Goal: Task Accomplishment & Management: Manage account settings

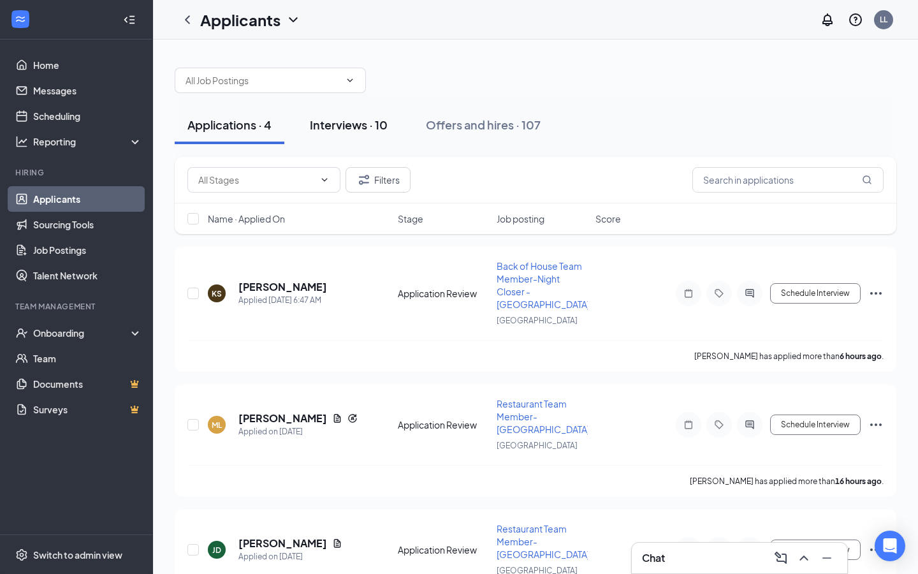
click at [348, 124] on div "Interviews · 10" at bounding box center [349, 125] width 78 height 16
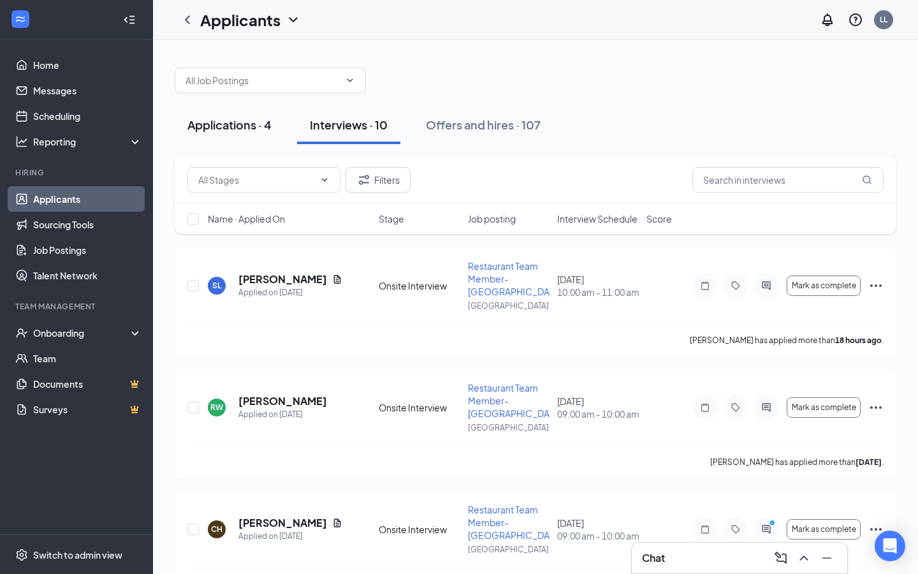
click at [222, 127] on div "Applications · 4" at bounding box center [229, 125] width 84 height 16
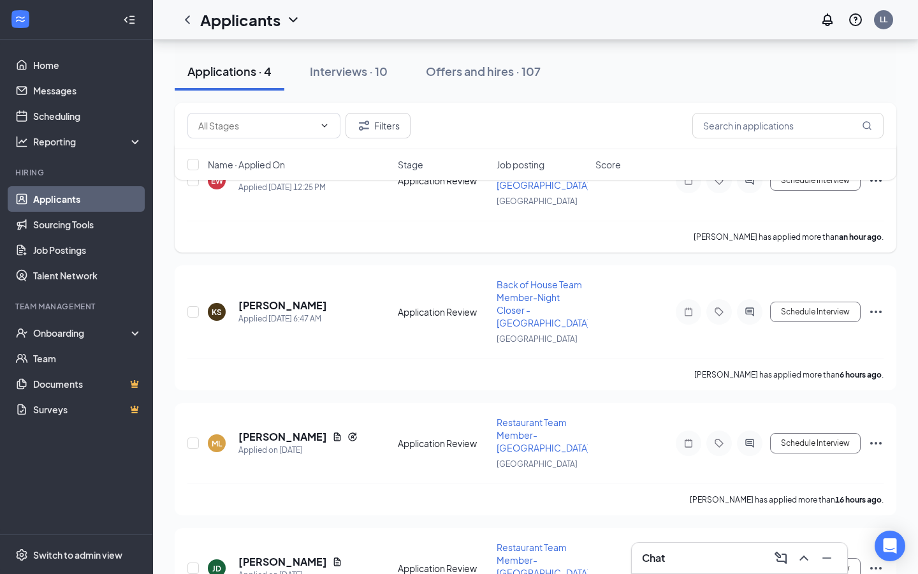
scroll to position [140, 0]
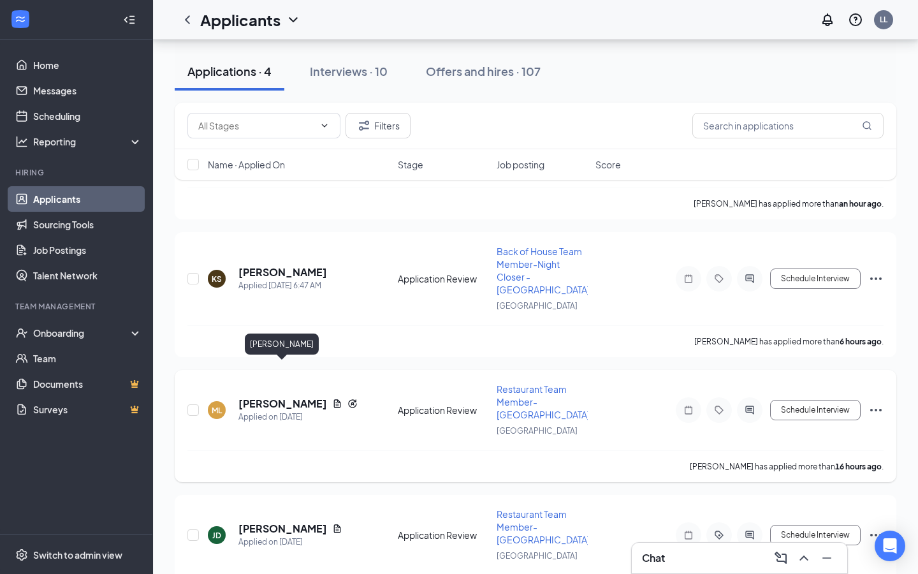
click at [289, 396] on h5 "[PERSON_NAME]" at bounding box center [282, 403] width 89 height 14
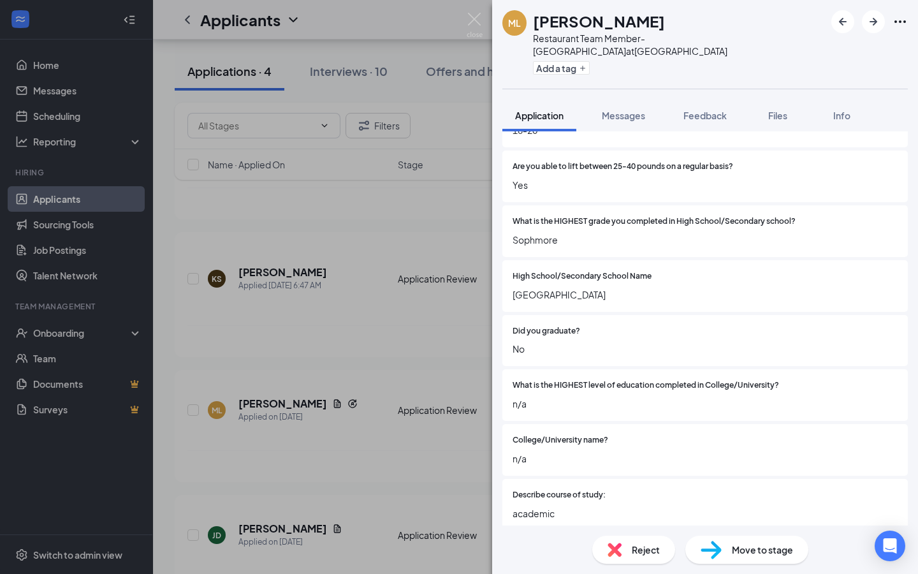
scroll to position [1006, 0]
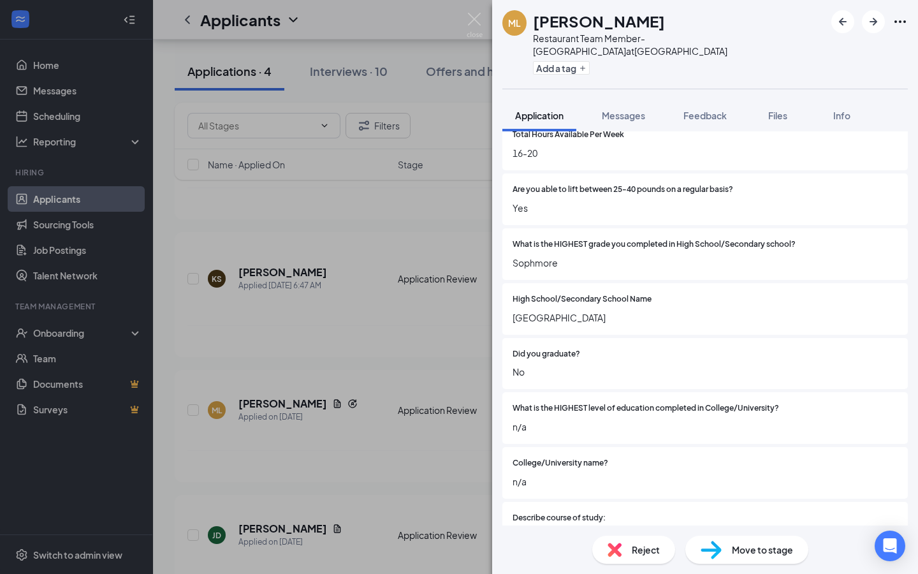
click at [639, 549] on span "Reject" at bounding box center [646, 549] width 28 height 14
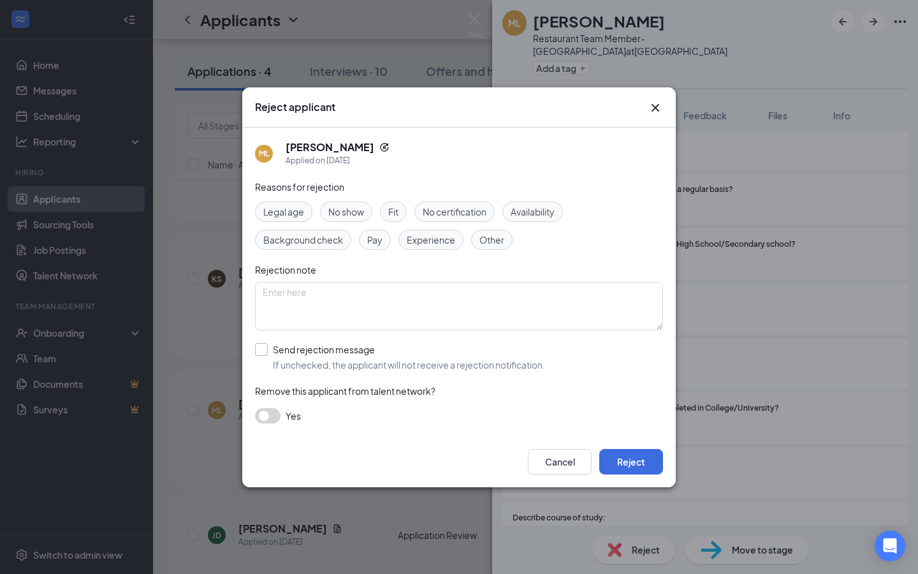
click at [263, 349] on input "Send rejection message If unchecked, the applicant will not receive a rejection…" at bounding box center [400, 357] width 290 height 28
checkbox input "true"
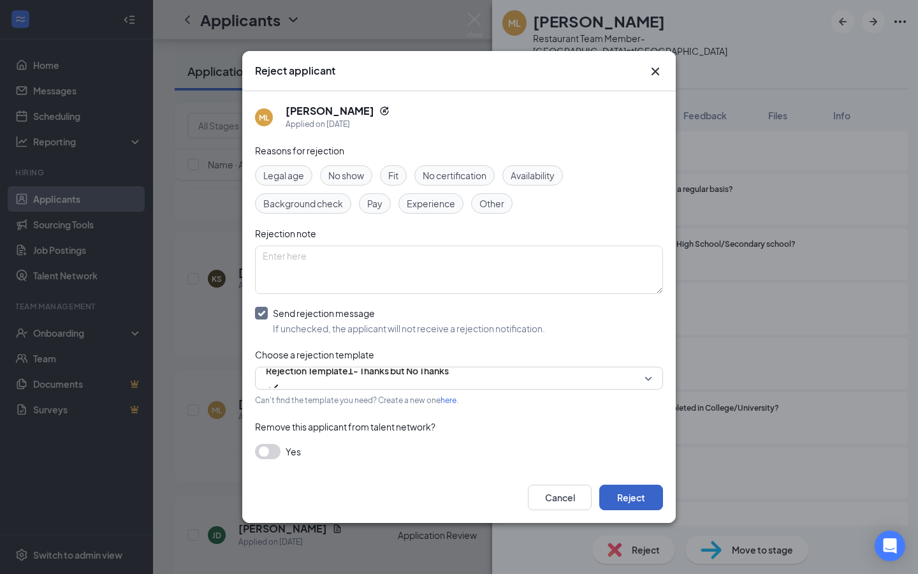
click at [628, 497] on button "Reject" at bounding box center [631, 496] width 64 height 25
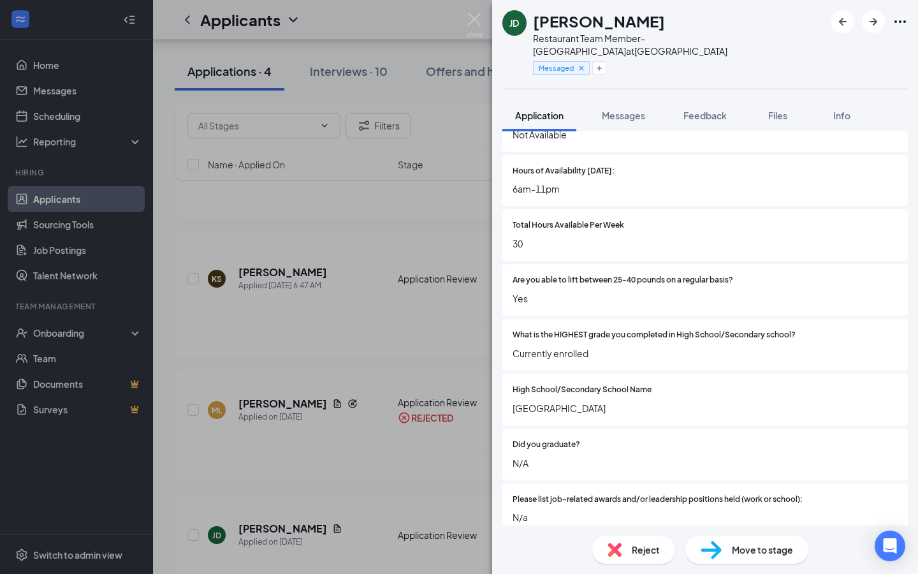
scroll to position [1484, 0]
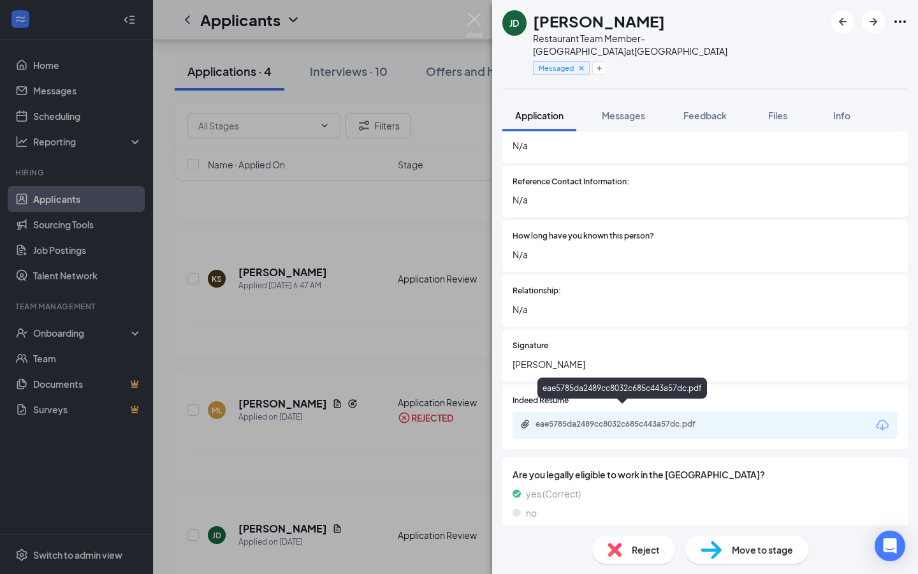
click at [690, 419] on div "eae5785da2489cc8032c685c443a57dc.pdf" at bounding box center [624, 424] width 178 height 10
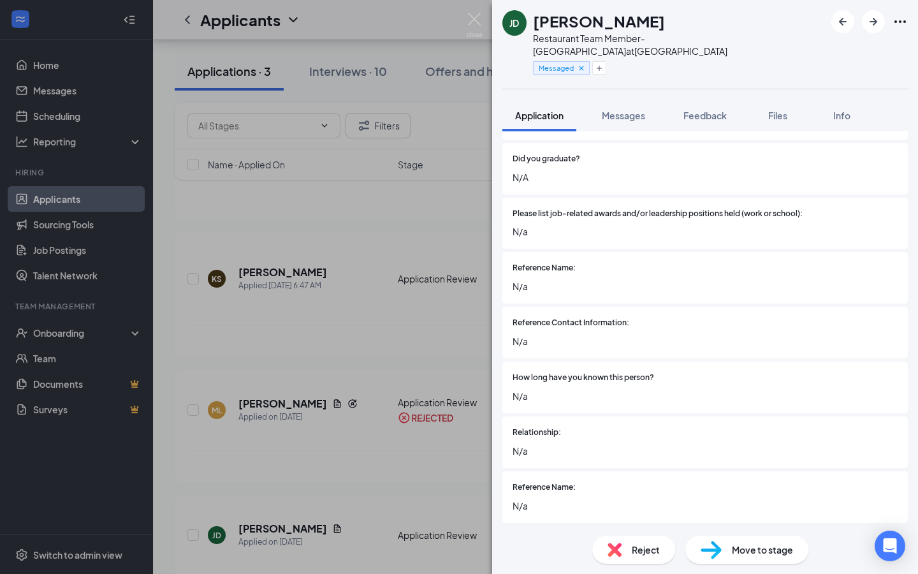
scroll to position [1127, 0]
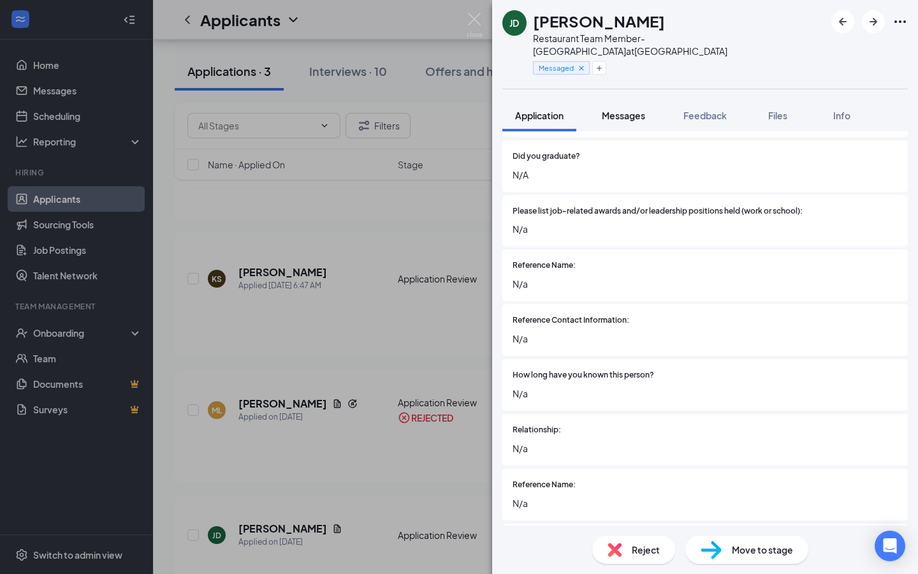
click at [616, 110] on span "Messages" at bounding box center [623, 115] width 43 height 11
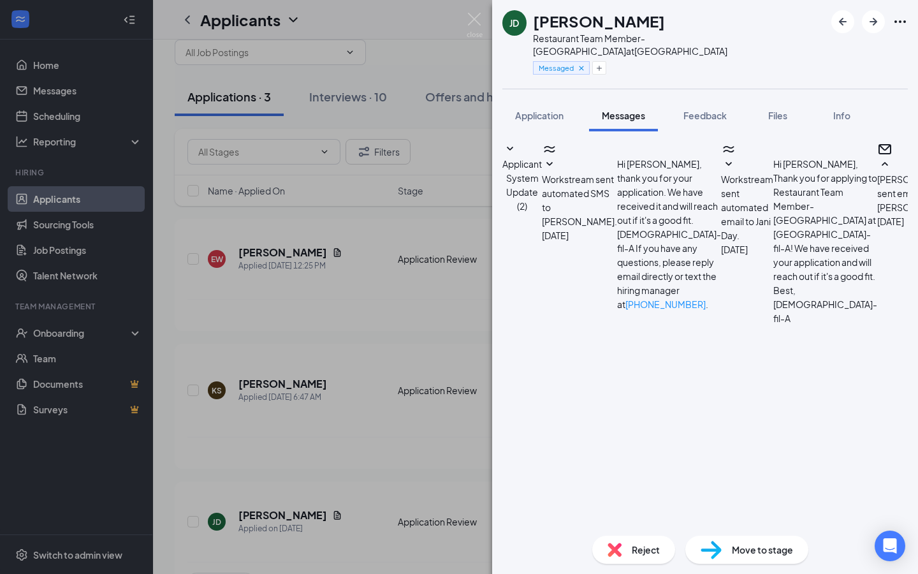
scroll to position [598, 0]
click at [549, 110] on span "Application" at bounding box center [539, 115] width 48 height 11
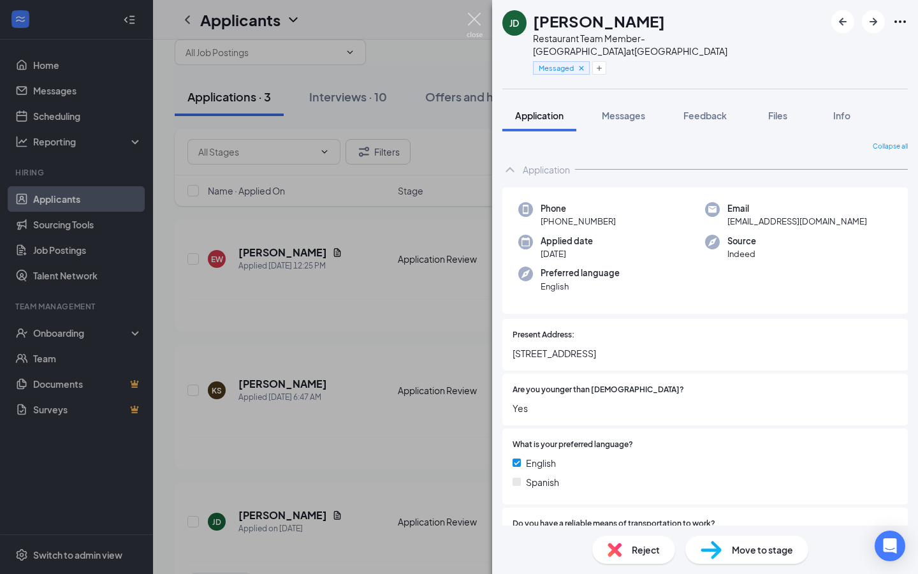
click at [474, 17] on img at bounding box center [475, 25] width 16 height 25
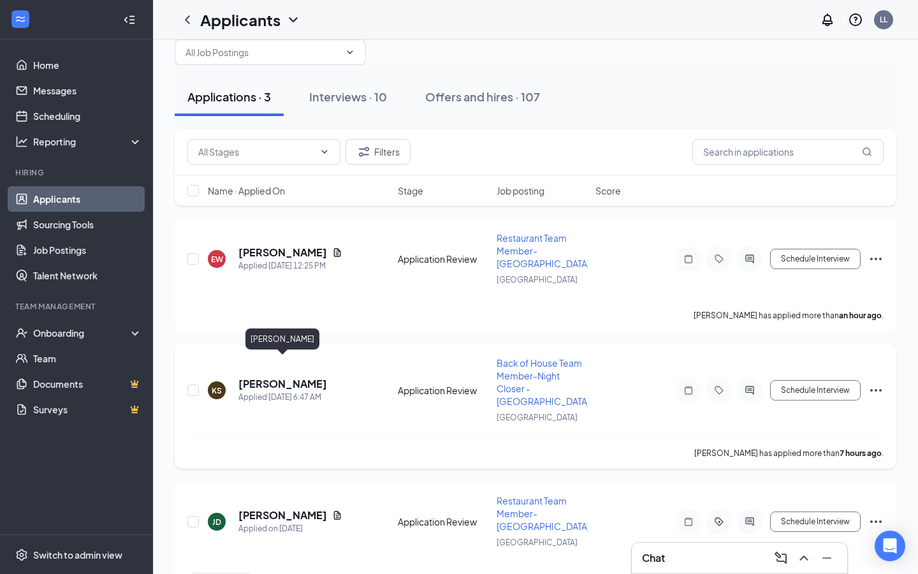
click at [317, 377] on h5 "[PERSON_NAME]" at bounding box center [282, 384] width 89 height 14
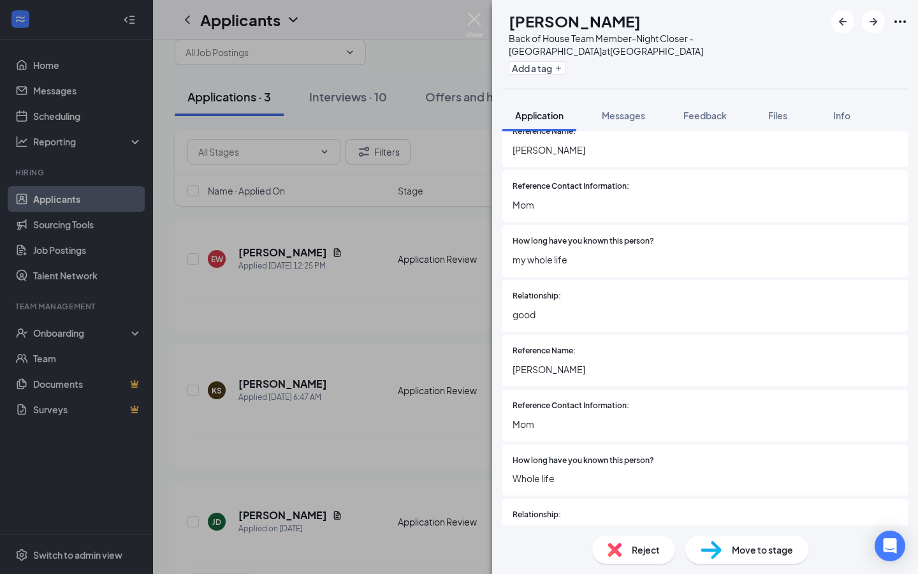
scroll to position [1743, 0]
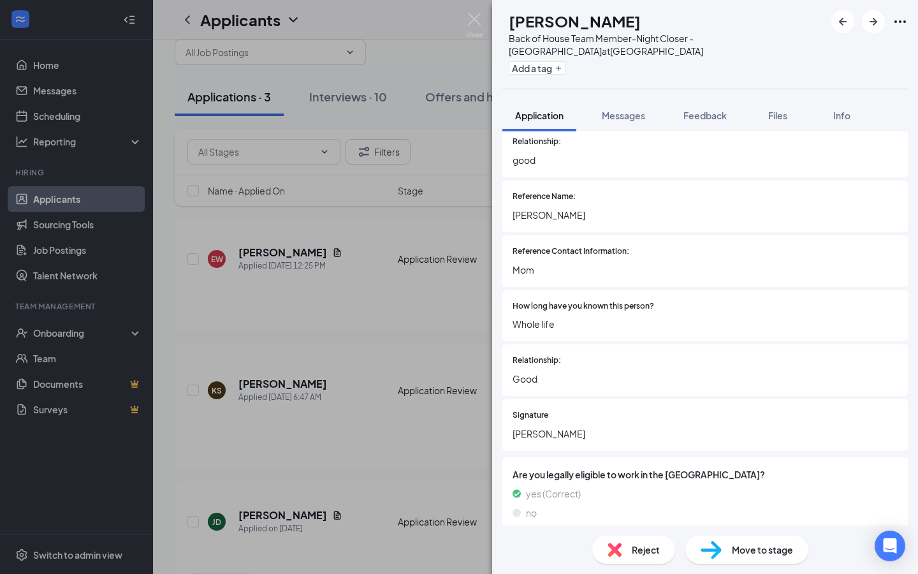
click at [637, 553] on span "Reject" at bounding box center [646, 549] width 28 height 14
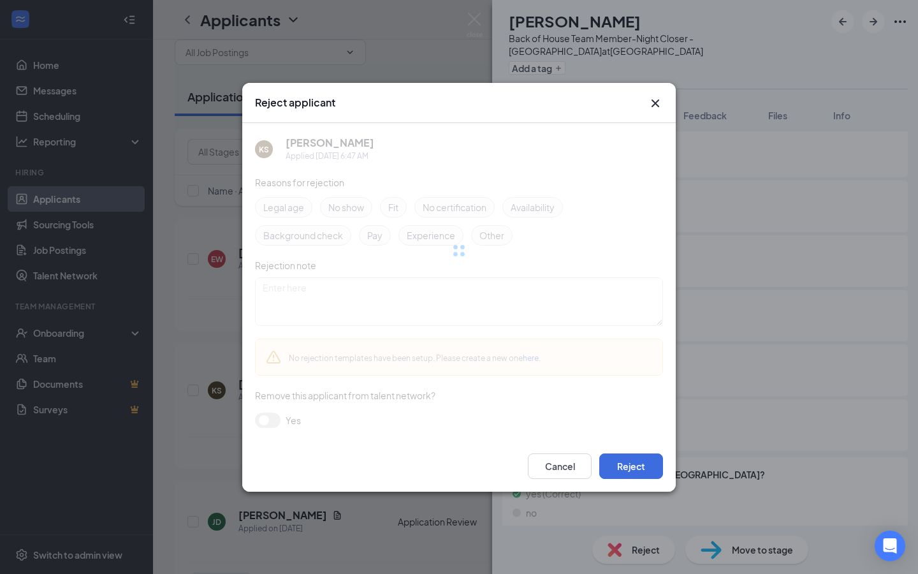
scroll to position [1738, 0]
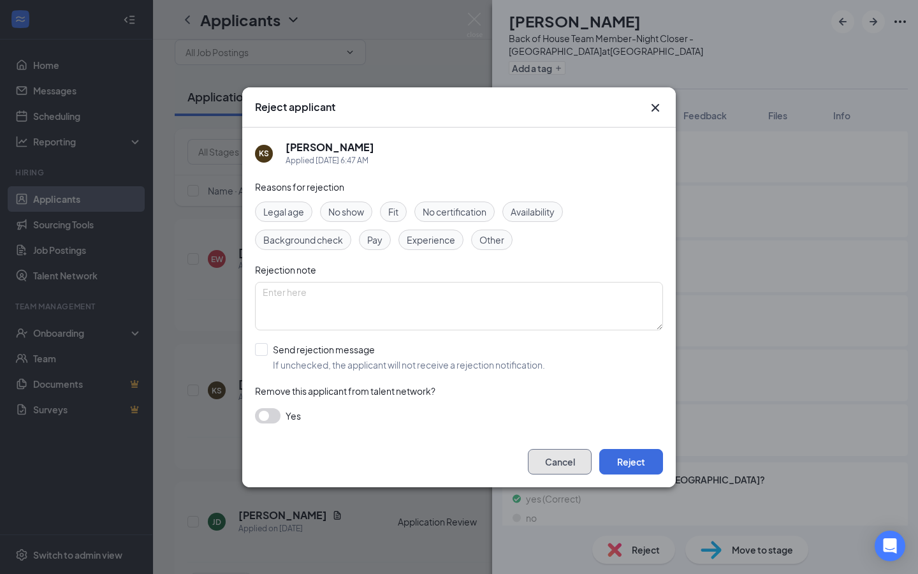
click at [560, 465] on button "Cancel" at bounding box center [560, 461] width 64 height 25
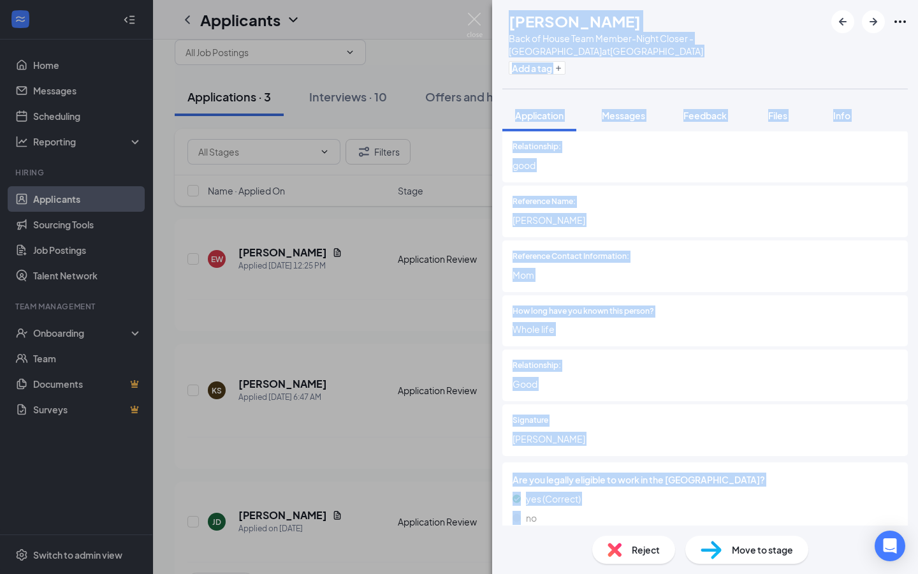
drag, startPoint x: 475, startPoint y: 11, endPoint x: 475, endPoint y: 501, distance: 489.5
click at [475, 11] on div "KS [PERSON_NAME] Back of House Team Member-Night Closer - [GEOGRAPHIC_DATA] at …" at bounding box center [459, 287] width 918 height 574
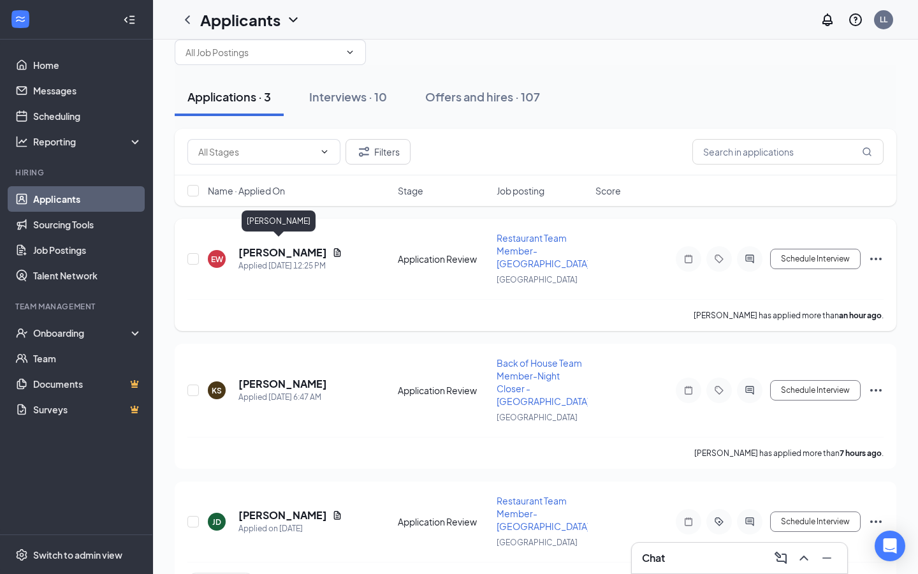
click at [291, 245] on h5 "[PERSON_NAME]" at bounding box center [282, 252] width 89 height 14
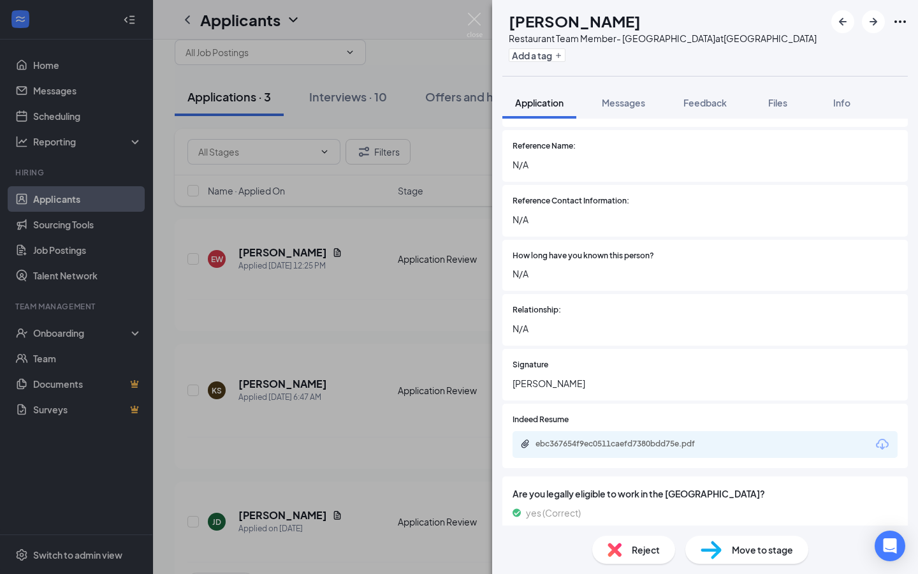
scroll to position [1401, 0]
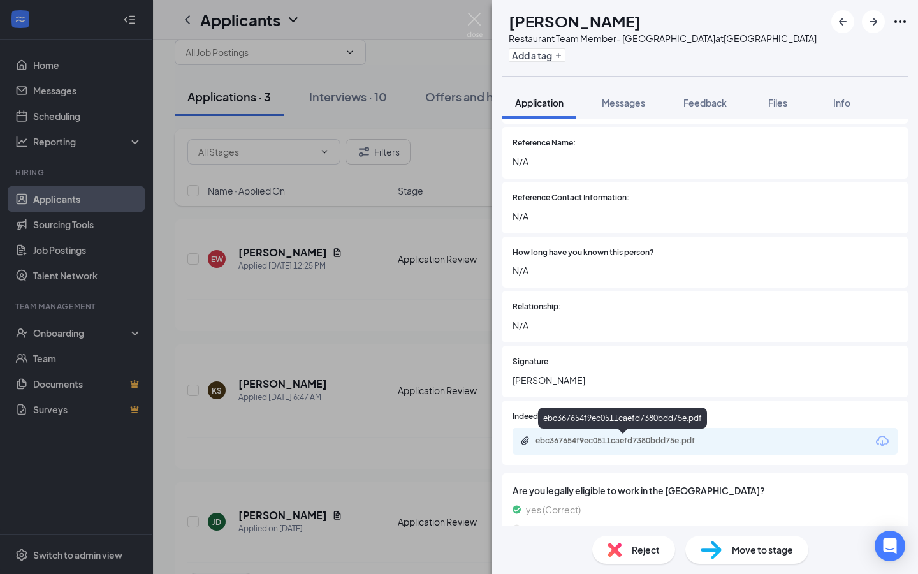
click at [661, 439] on div "ebc367654f9ec0511caefd7380bdd75e.pdf" at bounding box center [624, 440] width 178 height 10
click at [474, 15] on img at bounding box center [475, 25] width 16 height 25
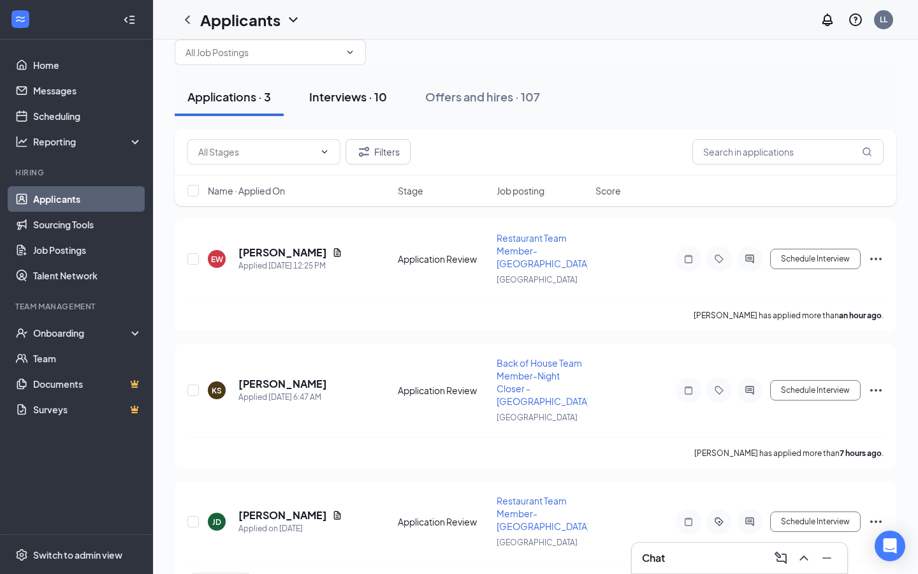
click at [349, 94] on div "Interviews · 10" at bounding box center [348, 97] width 78 height 16
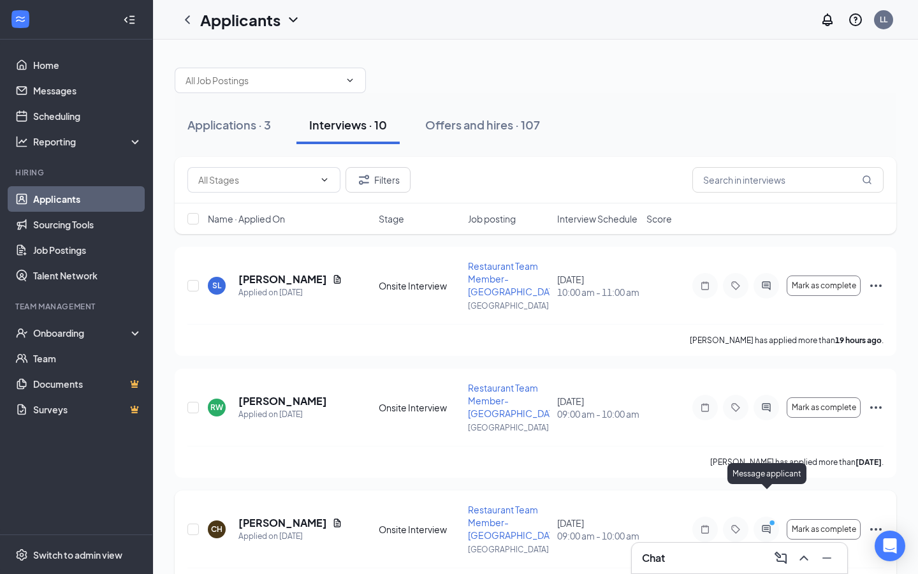
click at [769, 519] on icon "PrimaryDot" at bounding box center [773, 524] width 15 height 10
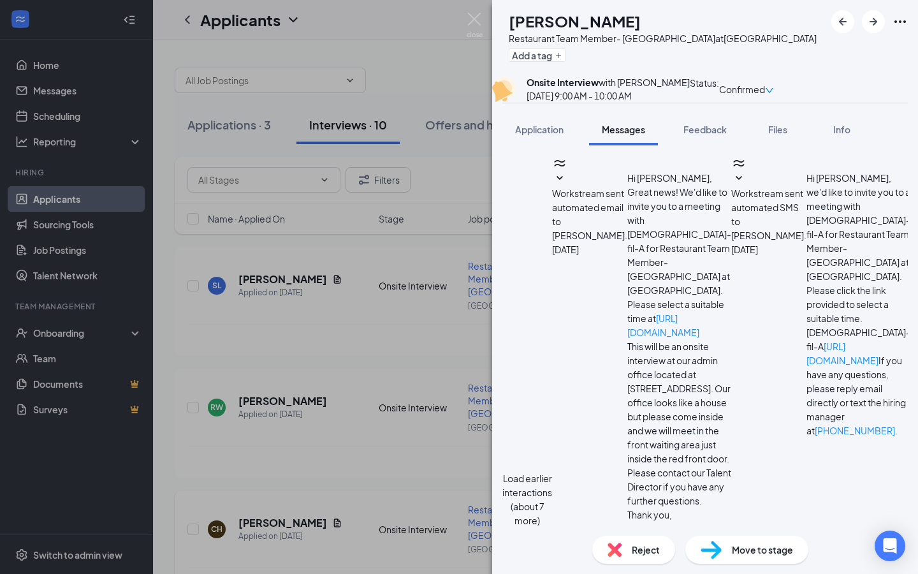
scroll to position [495, 0]
click at [474, 17] on img at bounding box center [475, 25] width 16 height 25
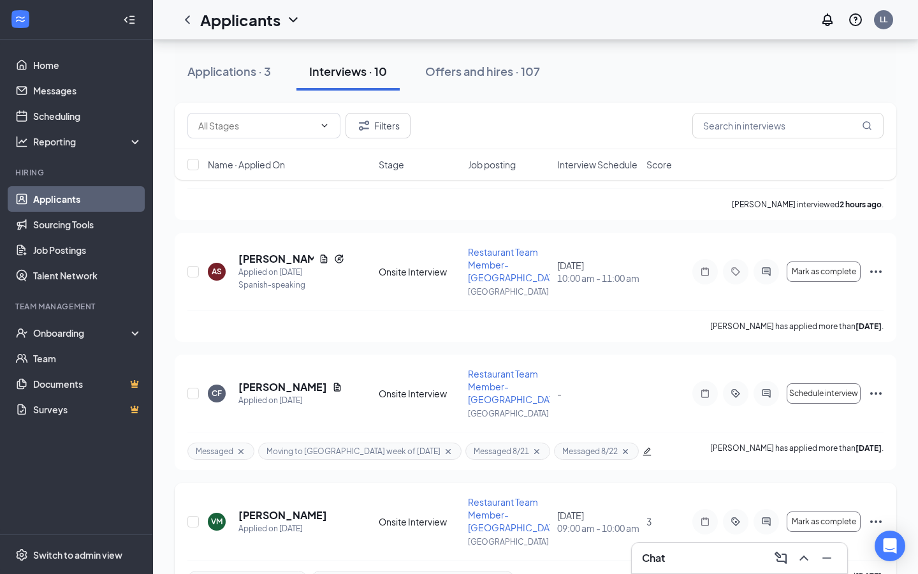
scroll to position [755, 0]
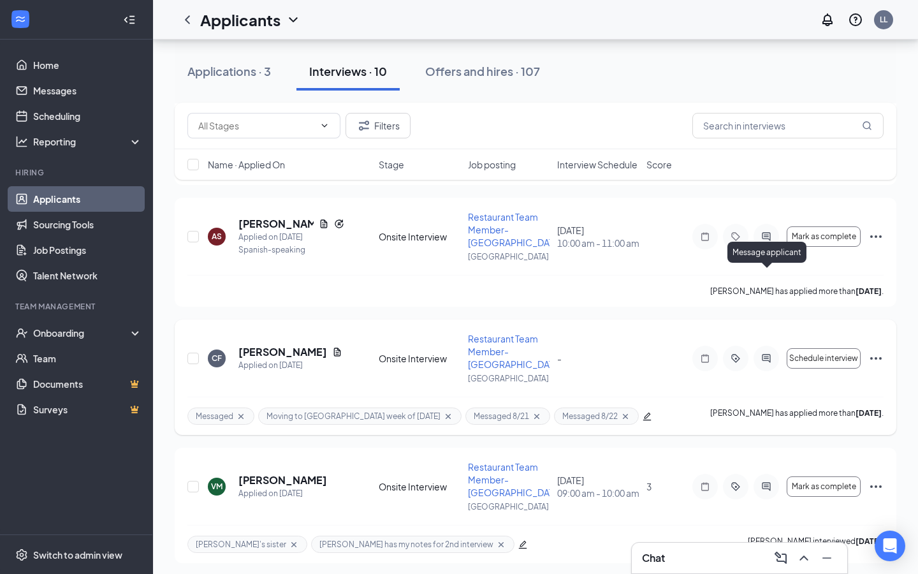
click at [768, 353] on icon "ActiveChat" at bounding box center [765, 358] width 15 height 10
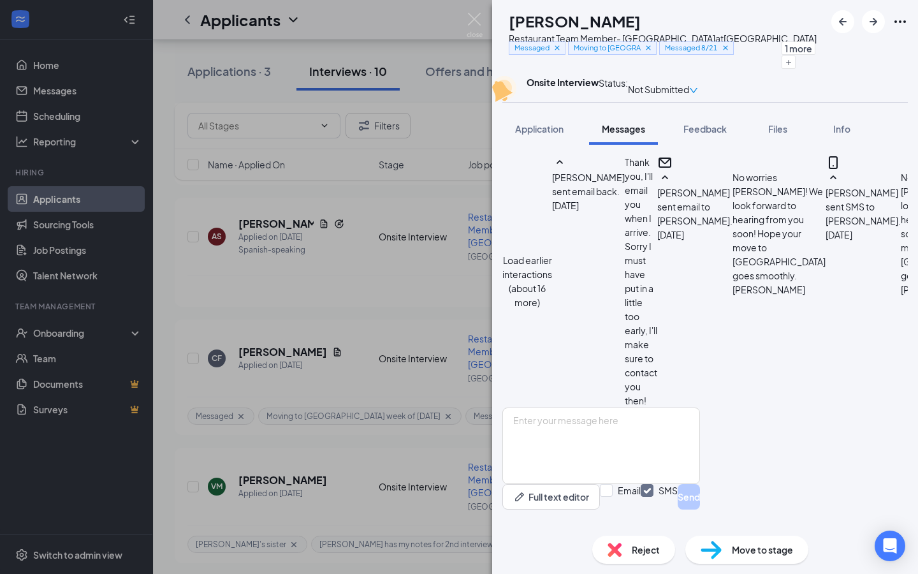
scroll to position [781, 0]
click at [472, 17] on img at bounding box center [475, 25] width 16 height 25
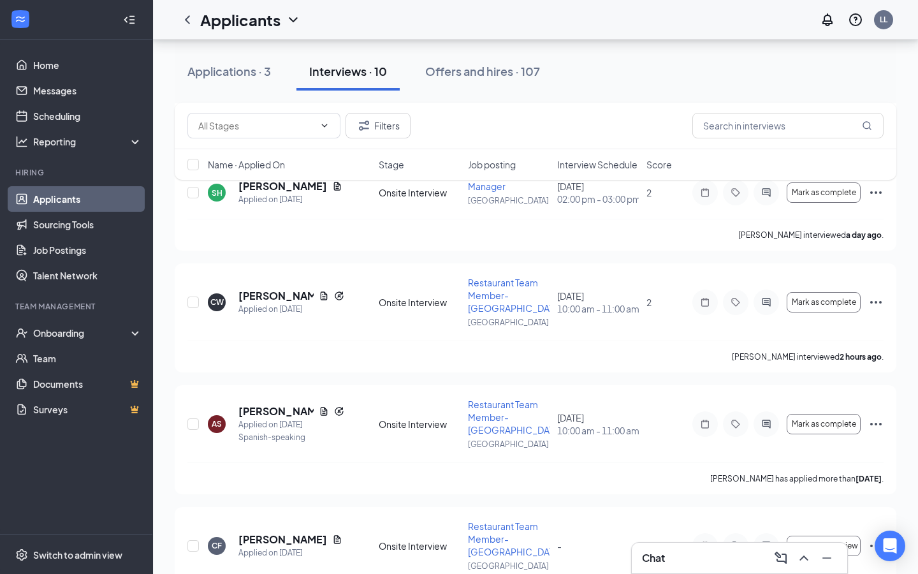
scroll to position [755, 0]
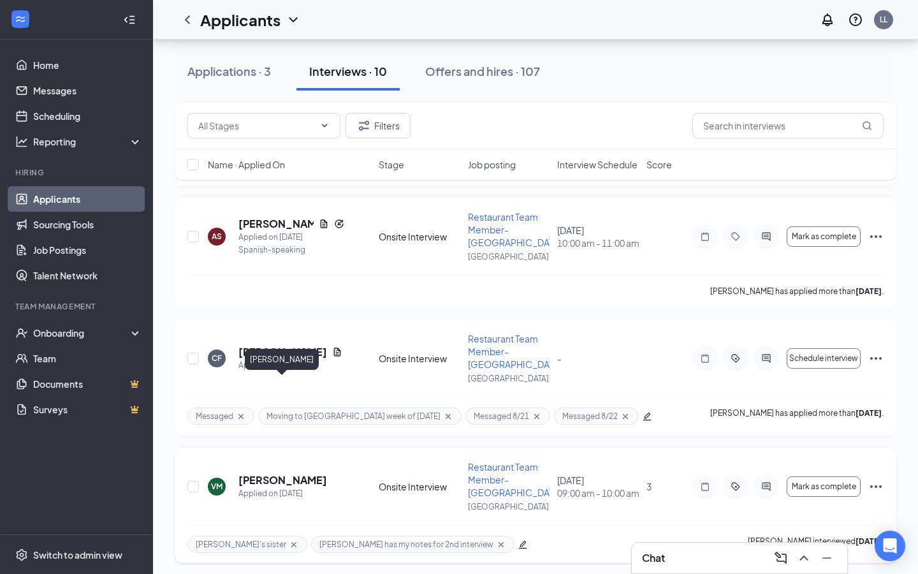
click at [277, 473] on h5 "[PERSON_NAME]" at bounding box center [282, 480] width 89 height 14
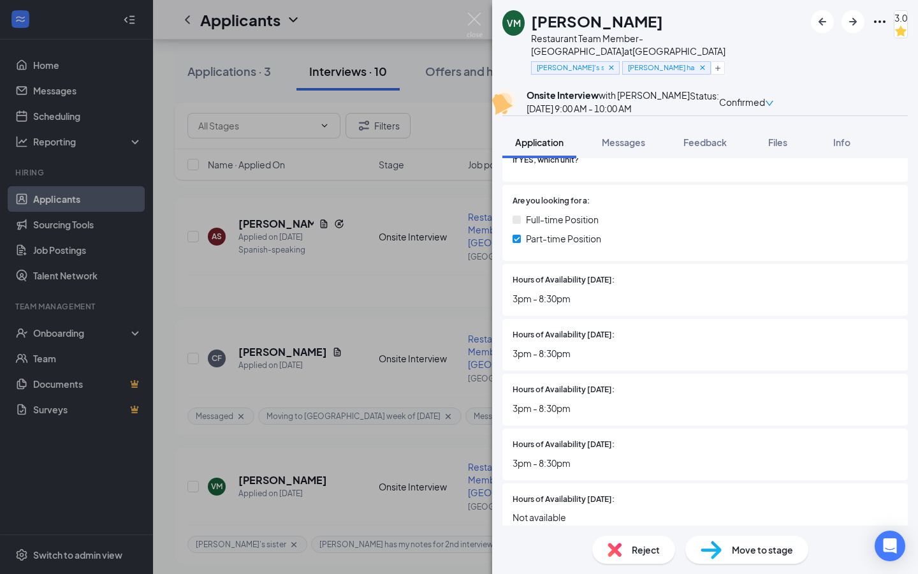
scroll to position [533, 0]
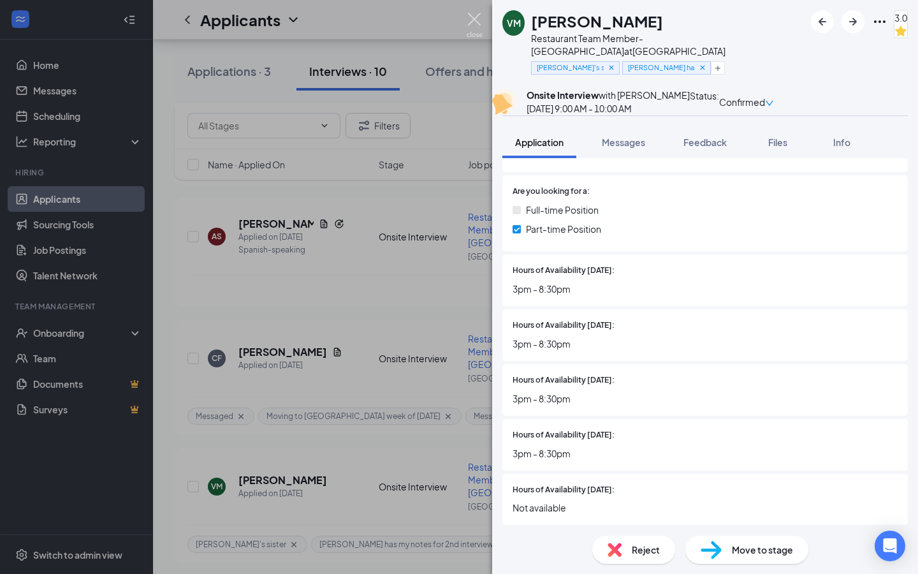
click at [472, 20] on img at bounding box center [475, 25] width 16 height 25
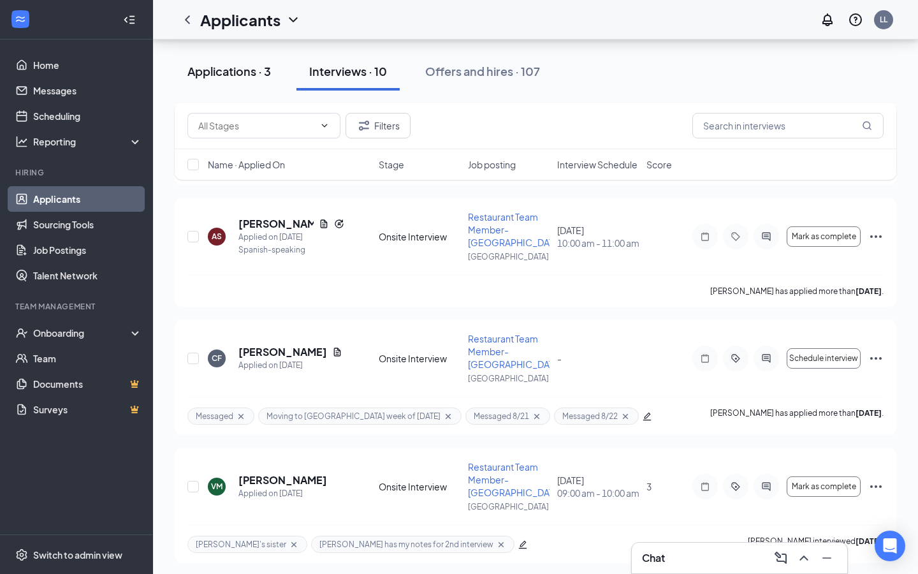
click at [242, 68] on div "Applications · 3" at bounding box center [228, 71] width 83 height 16
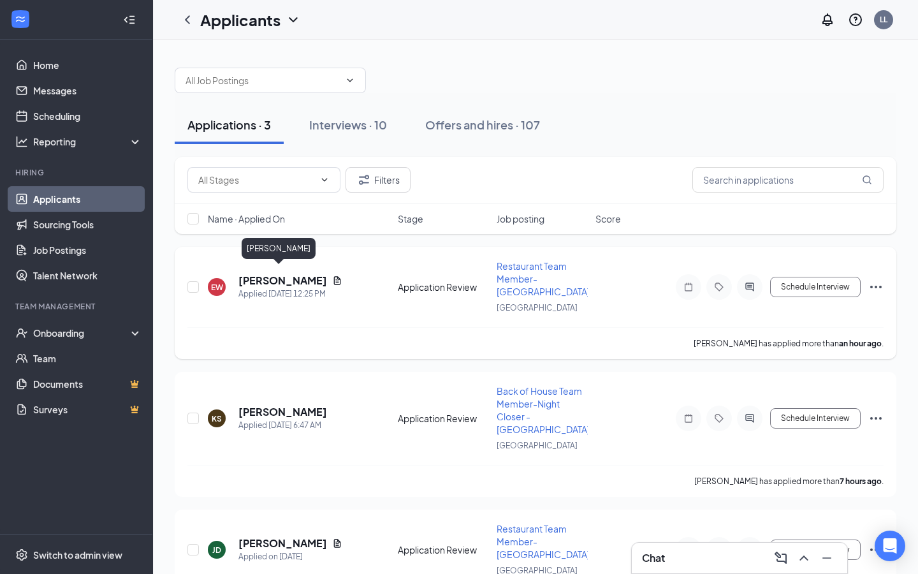
click at [250, 273] on h5 "[PERSON_NAME]" at bounding box center [282, 280] width 89 height 14
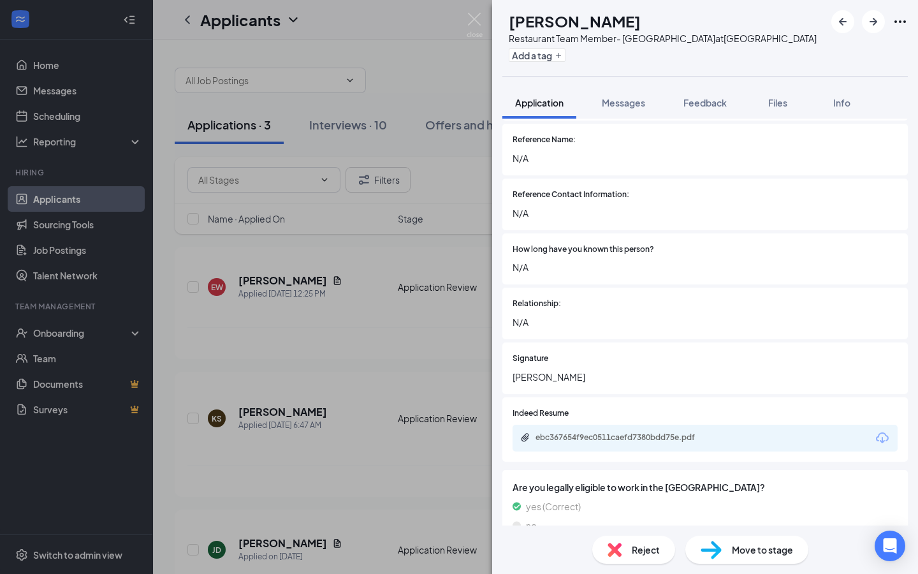
scroll to position [1430, 0]
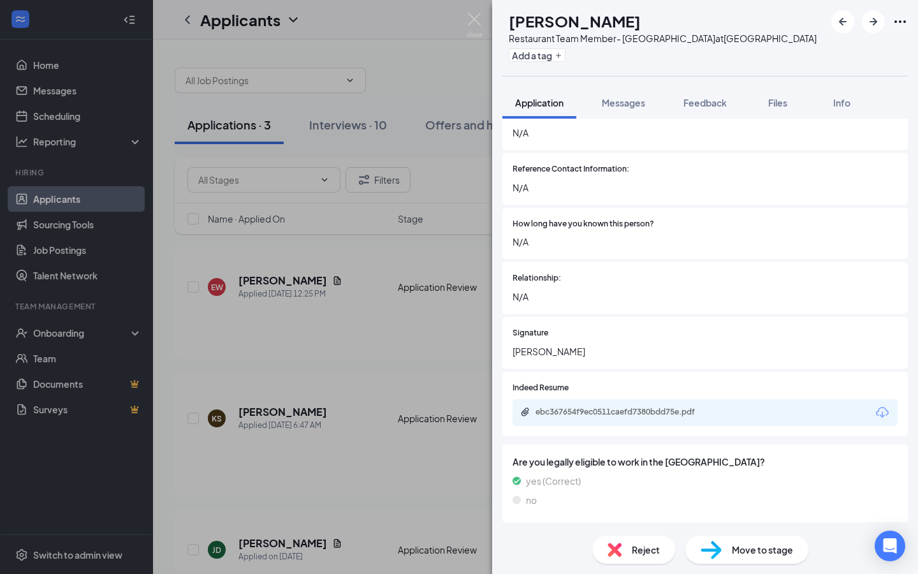
click at [591, 421] on div "ebc367654f9ec0511caefd7380bdd75e.pdf" at bounding box center [704, 412] width 385 height 27
click at [602, 416] on div "ebc367654f9ec0511caefd7380bdd75e.pdf" at bounding box center [624, 412] width 178 height 10
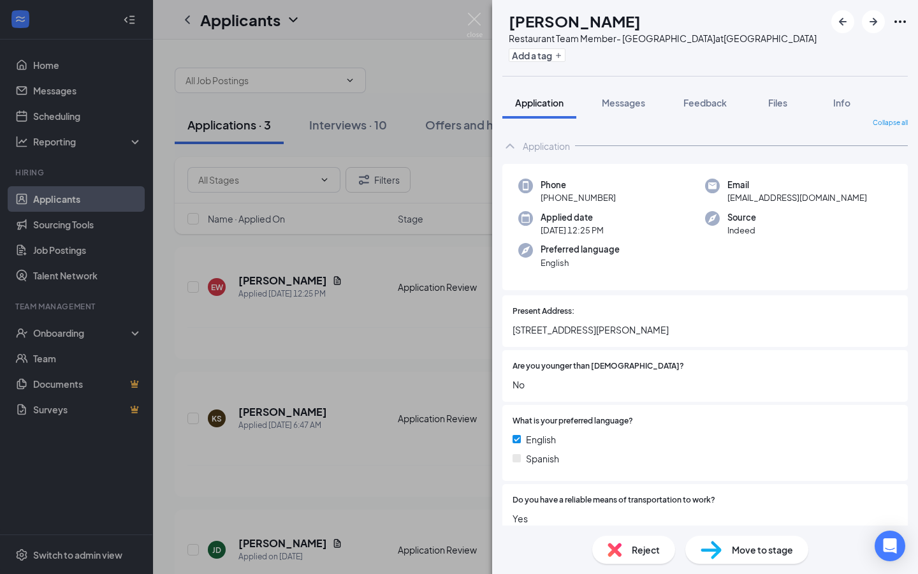
scroll to position [0, 0]
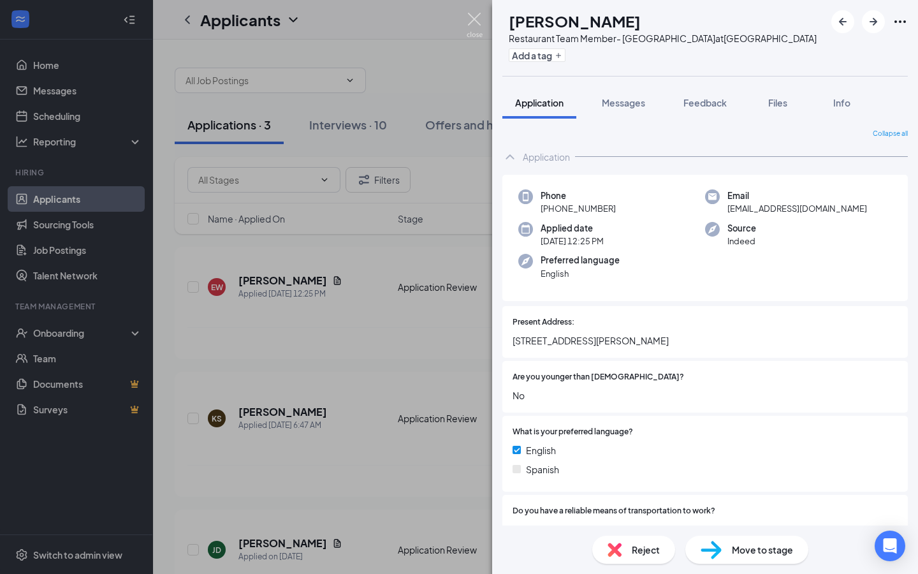
click at [475, 17] on img at bounding box center [475, 25] width 16 height 25
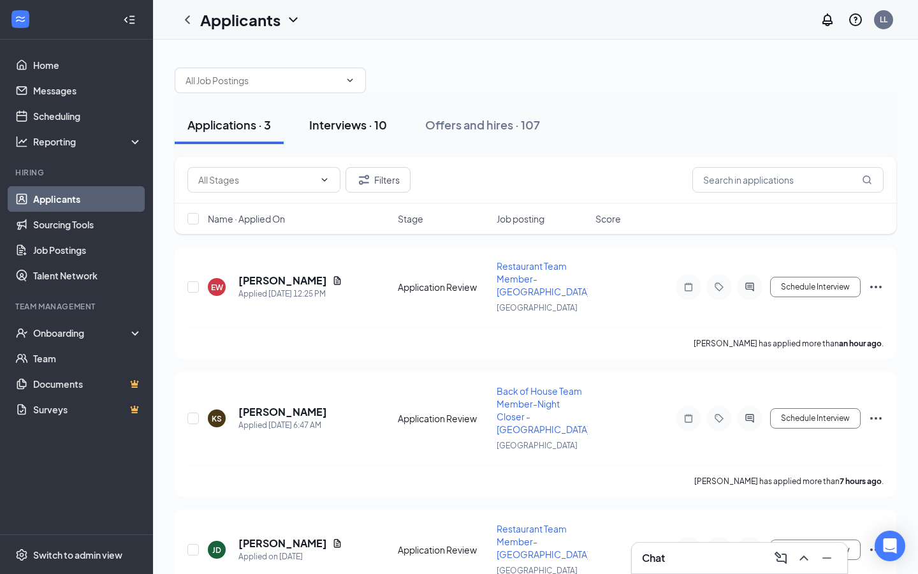
click at [349, 126] on div "Interviews · 10" at bounding box center [348, 125] width 78 height 16
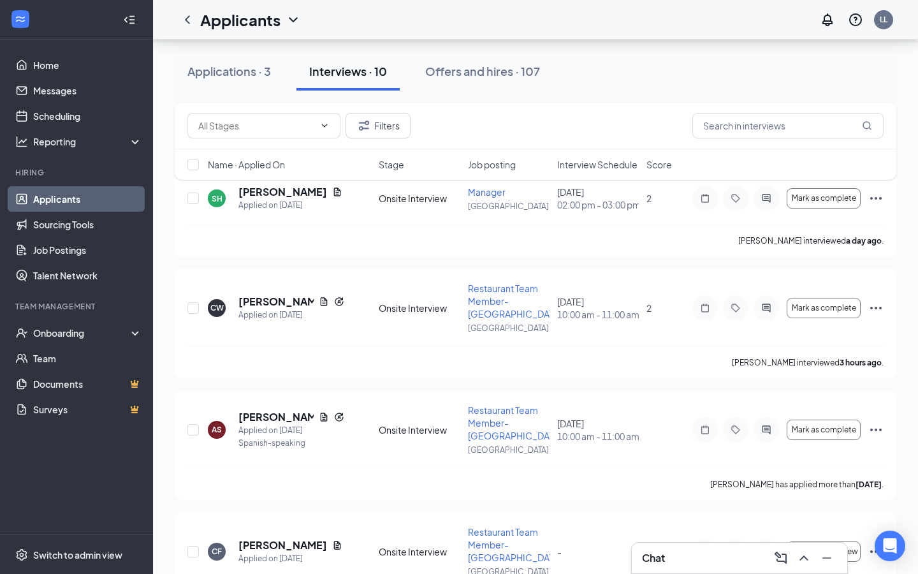
scroll to position [563, 0]
click at [262, 409] on h5 "[PERSON_NAME]" at bounding box center [275, 416] width 75 height 14
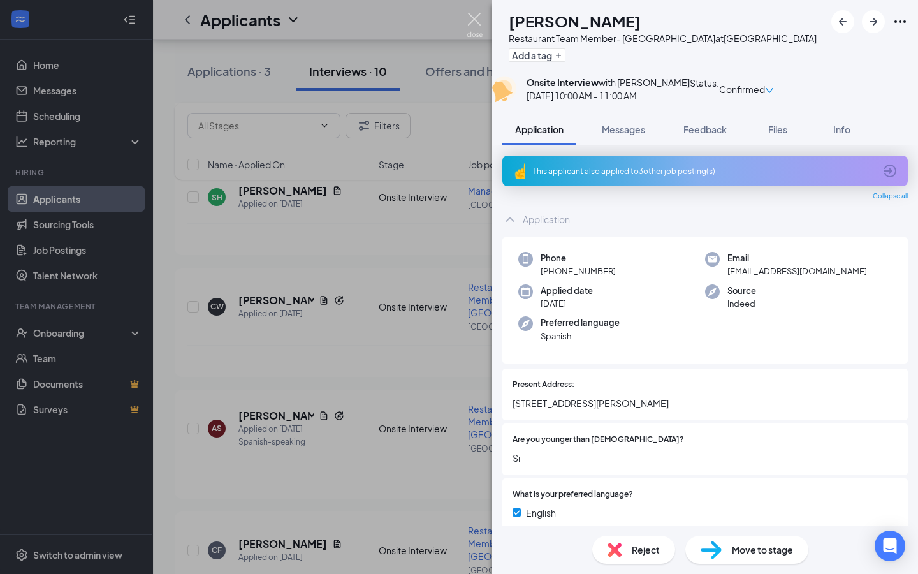
click at [474, 17] on img at bounding box center [475, 25] width 16 height 25
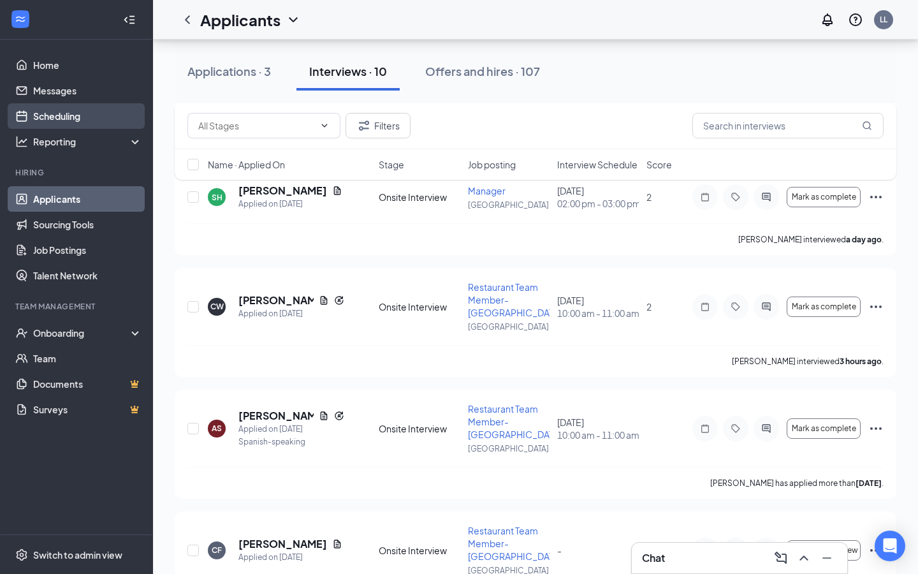
click at [87, 110] on link "Scheduling" at bounding box center [87, 115] width 109 height 25
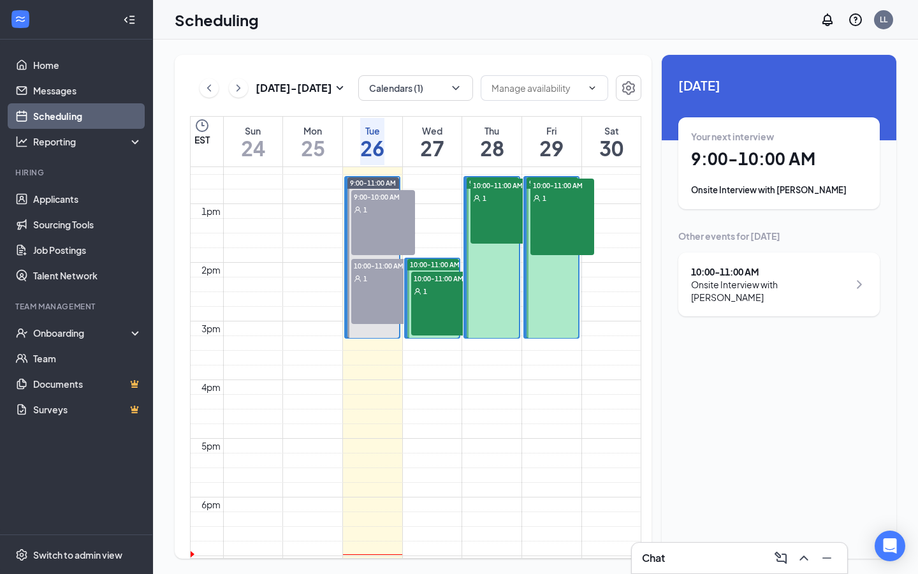
scroll to position [608, 0]
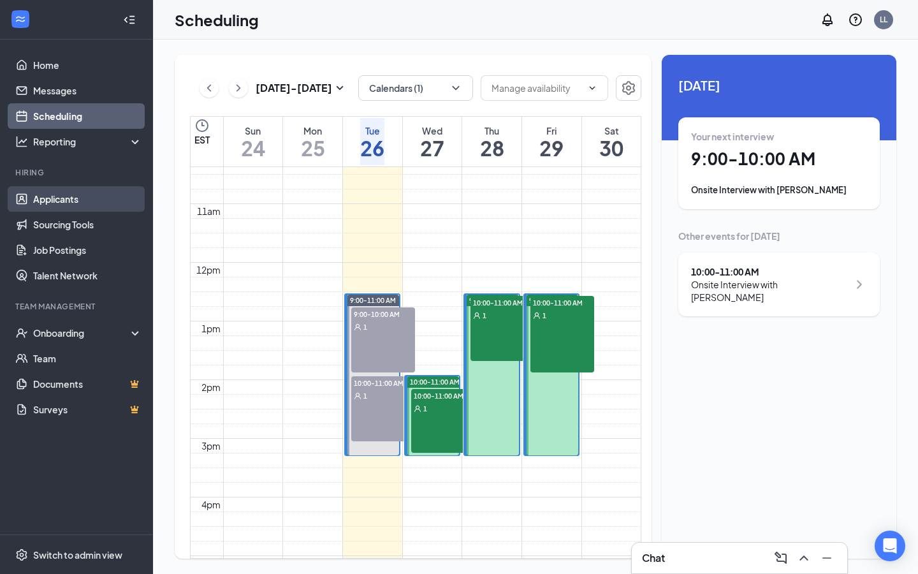
click at [75, 194] on link "Applicants" at bounding box center [87, 198] width 109 height 25
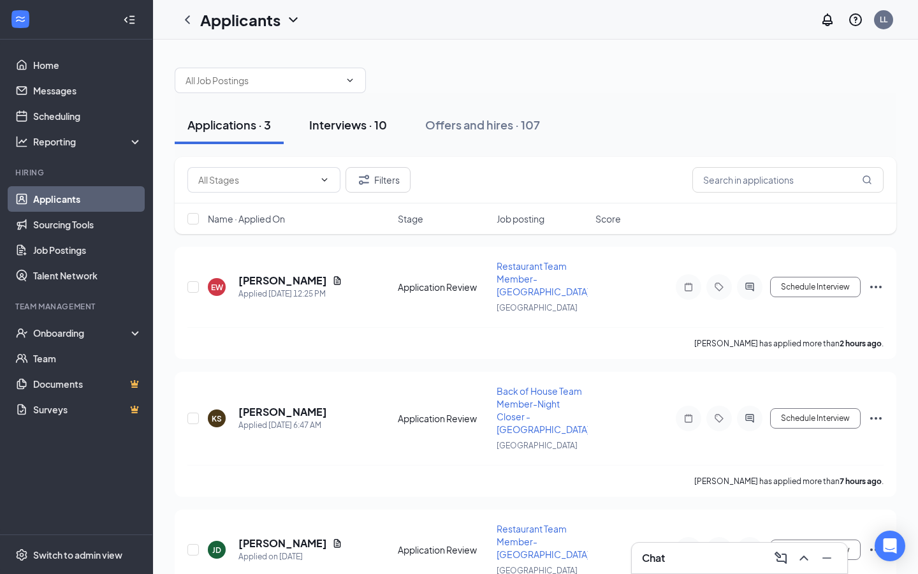
click at [348, 124] on div "Interviews · 10" at bounding box center [348, 125] width 78 height 16
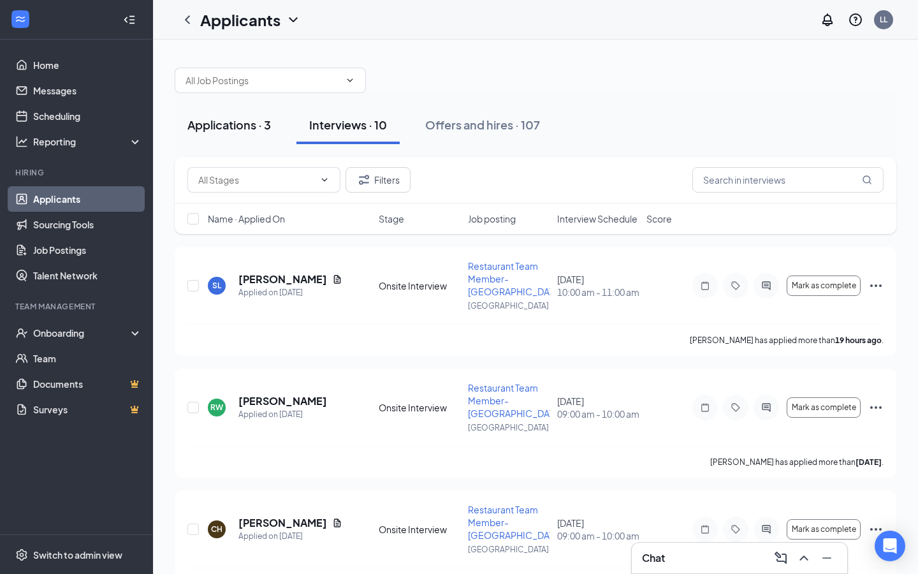
click at [235, 124] on div "Applications · 3" at bounding box center [228, 125] width 83 height 16
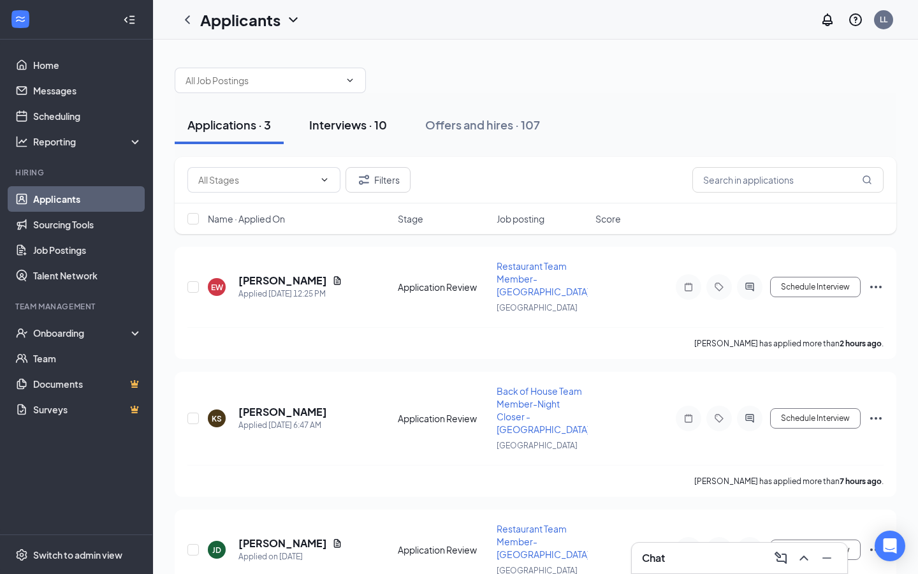
click at [341, 122] on div "Interviews · 10" at bounding box center [348, 125] width 78 height 16
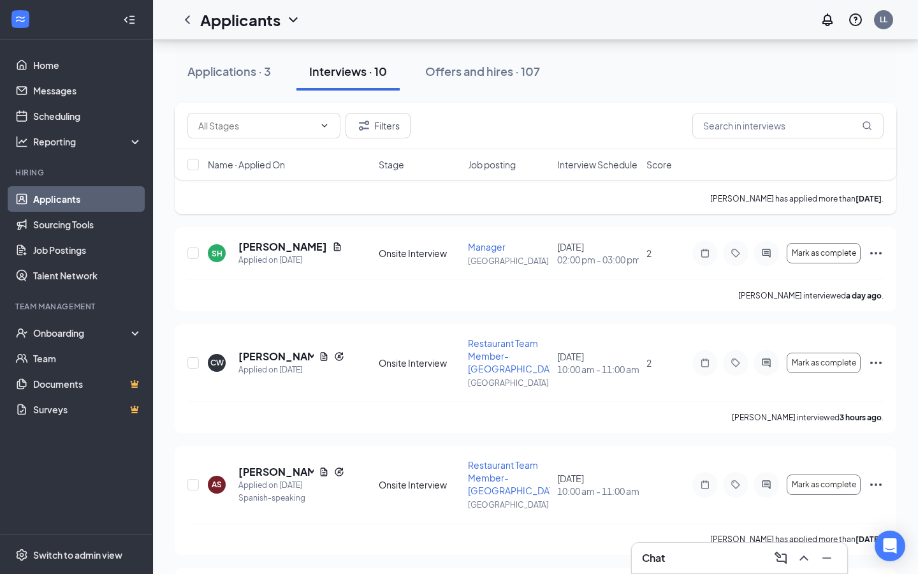
scroll to position [505, 0]
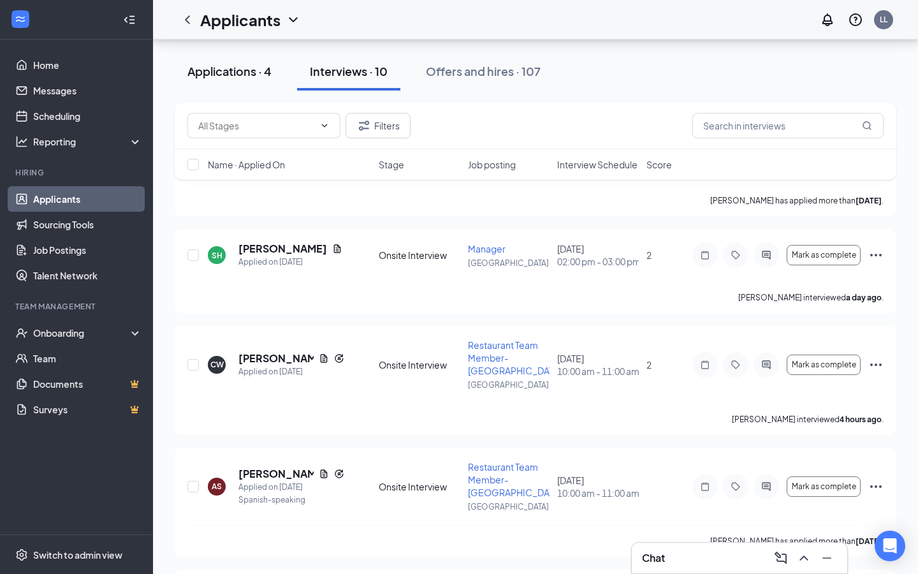
click at [233, 72] on div "Applications · 4" at bounding box center [229, 71] width 84 height 16
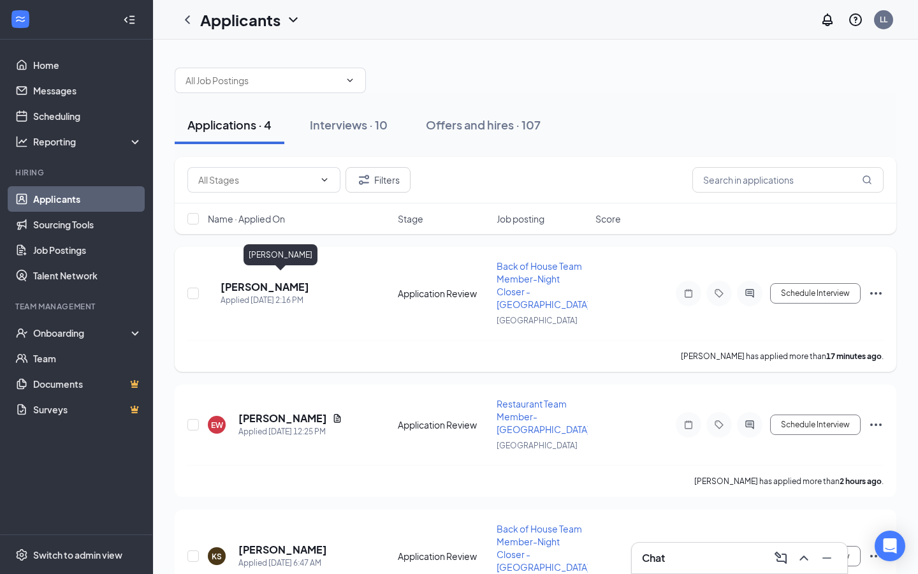
click at [260, 280] on h5 "[PERSON_NAME]" at bounding box center [265, 287] width 89 height 14
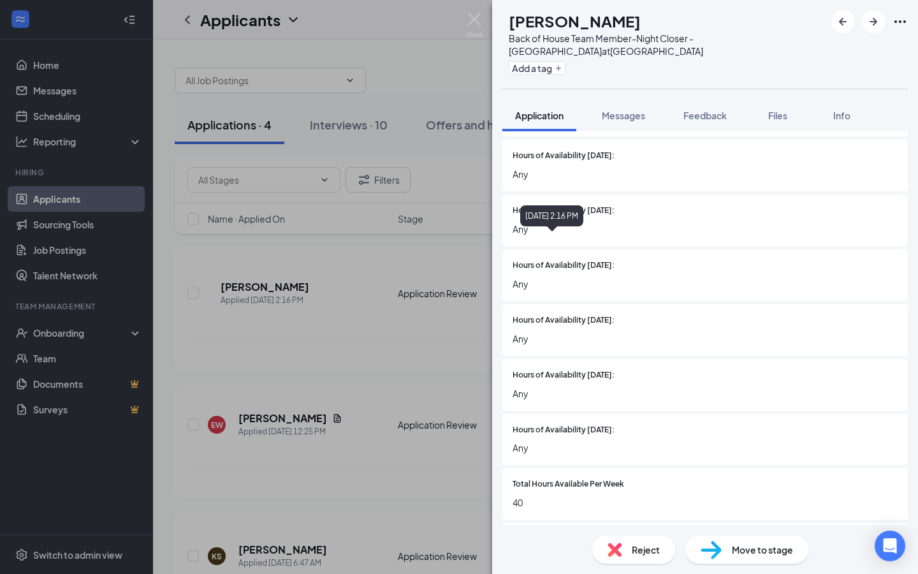
scroll to position [627, 0]
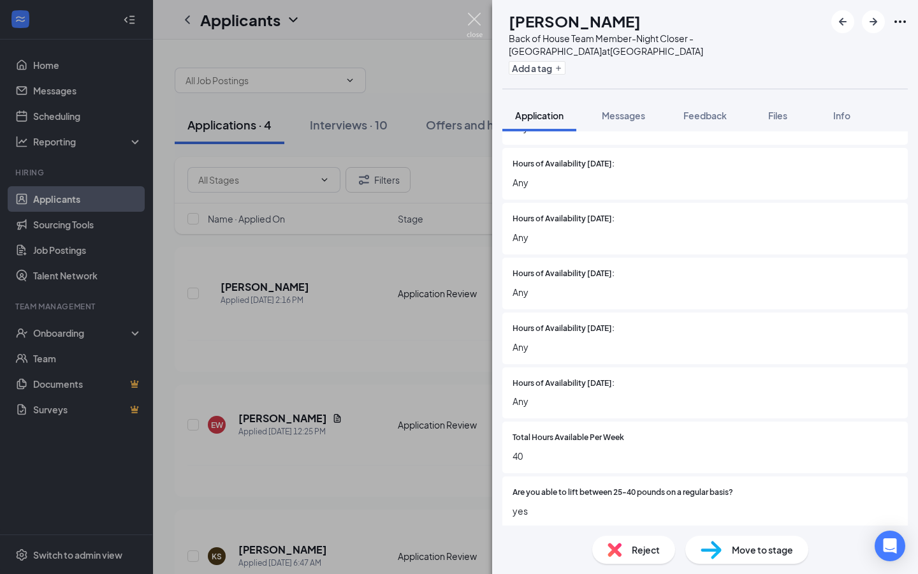
click at [472, 18] on img at bounding box center [475, 25] width 16 height 25
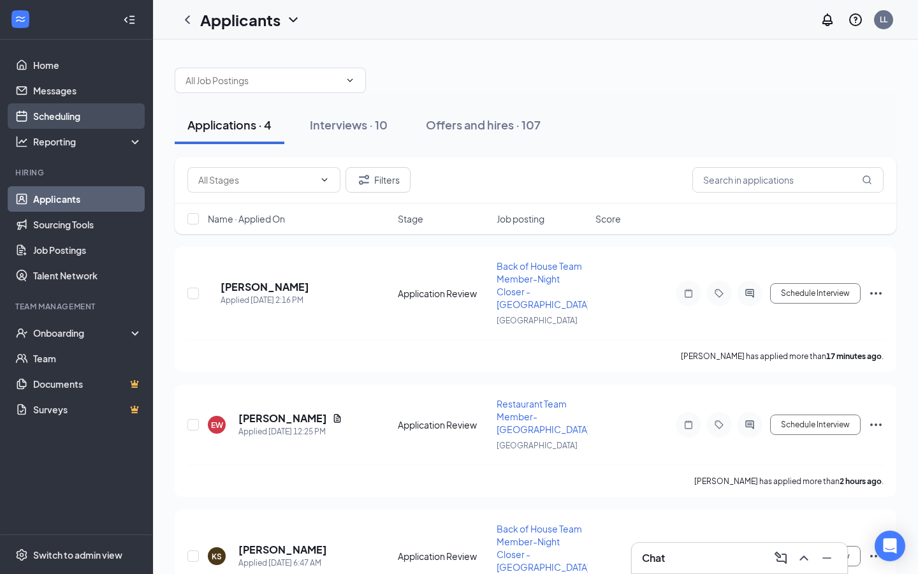
click at [89, 117] on link "Scheduling" at bounding box center [87, 115] width 109 height 25
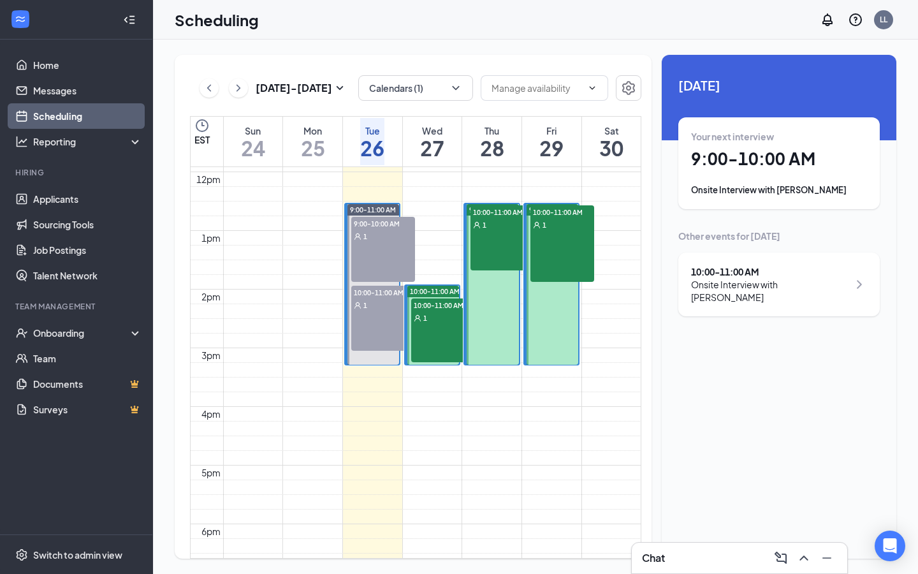
scroll to position [698, 0]
click at [75, 200] on link "Applicants" at bounding box center [87, 198] width 109 height 25
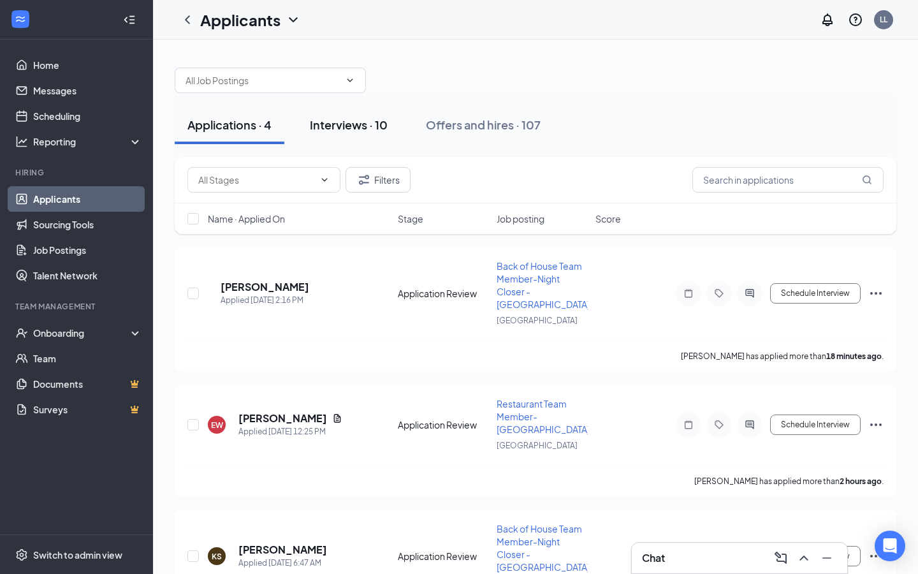
click at [354, 125] on div "Interviews · 10" at bounding box center [349, 125] width 78 height 16
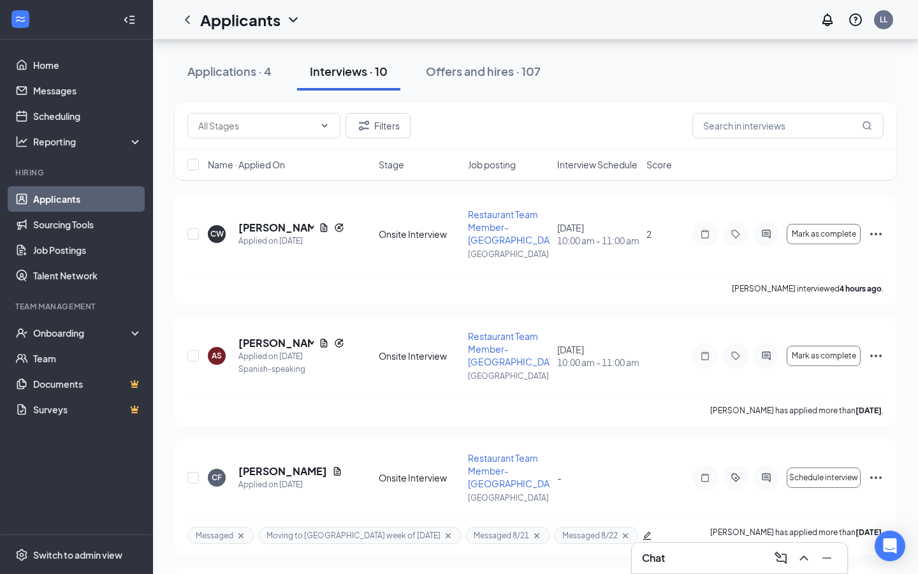
scroll to position [634, 0]
click at [736, 352] on icon "Tag" at bounding box center [735, 357] width 15 height 10
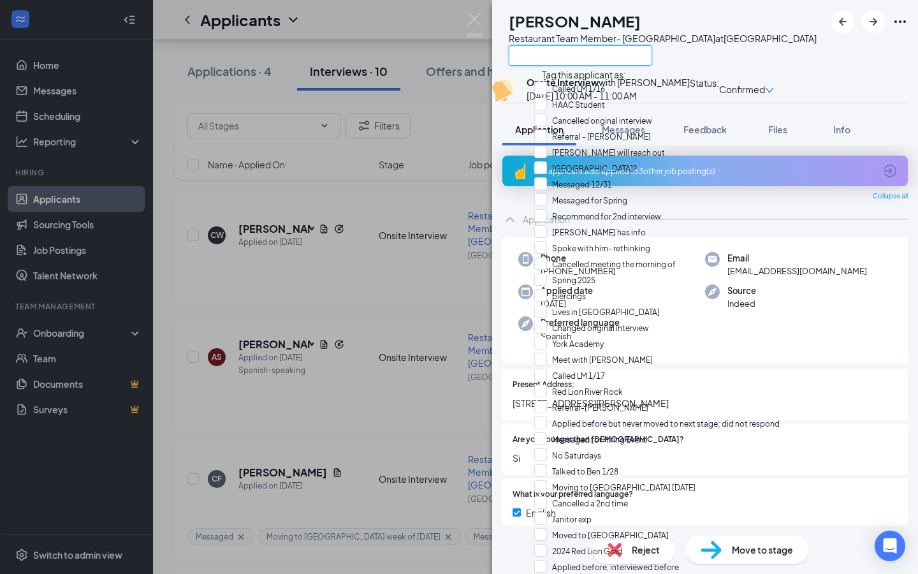
click at [586, 52] on input "text" at bounding box center [580, 55] width 143 height 20
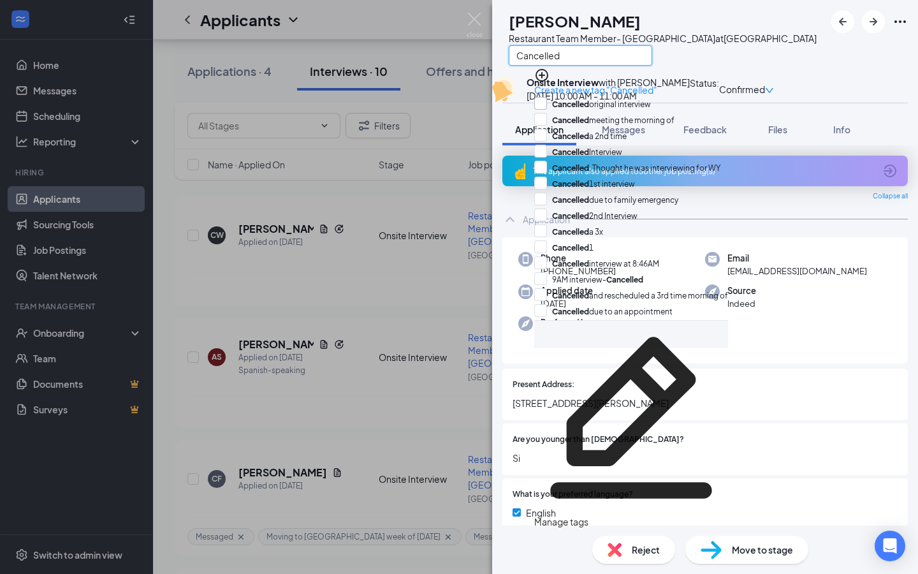
type input "Cancelled"
click at [549, 101] on input "Cancelled original interview" at bounding box center [592, 104] width 117 height 14
checkbox input "true"
click at [753, 47] on div "AS [PERSON_NAME] Restaurant Team Member- [GEOGRAPHIC_DATA] at [GEOGRAPHIC_DATA]…" at bounding box center [705, 38] width 426 height 76
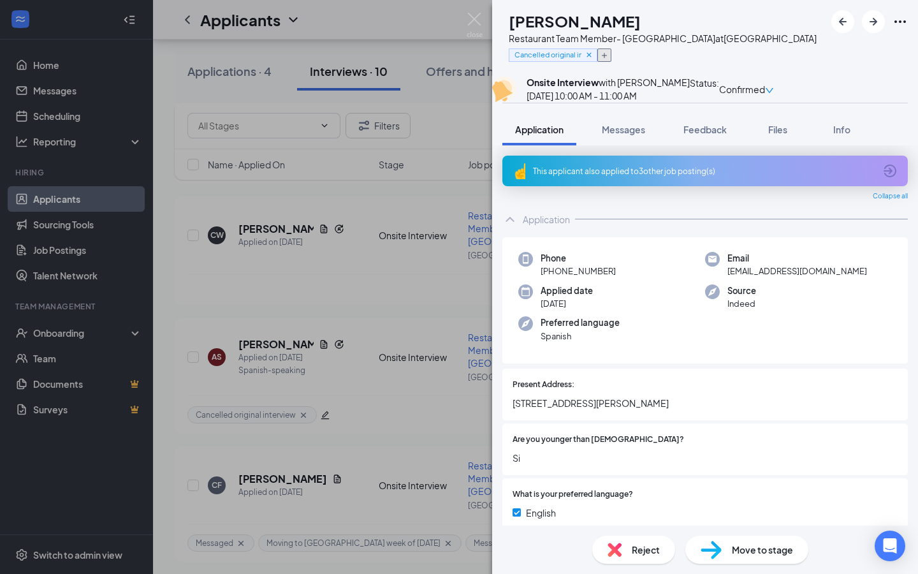
click at [608, 54] on icon "Plus" at bounding box center [604, 56] width 8 height 8
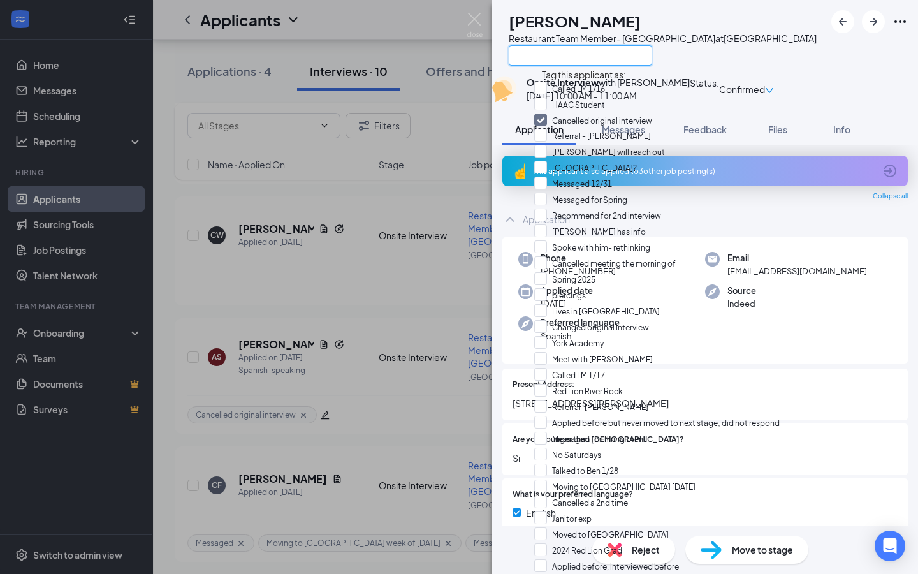
click at [630, 54] on input "text" at bounding box center [580, 55] width 143 height 20
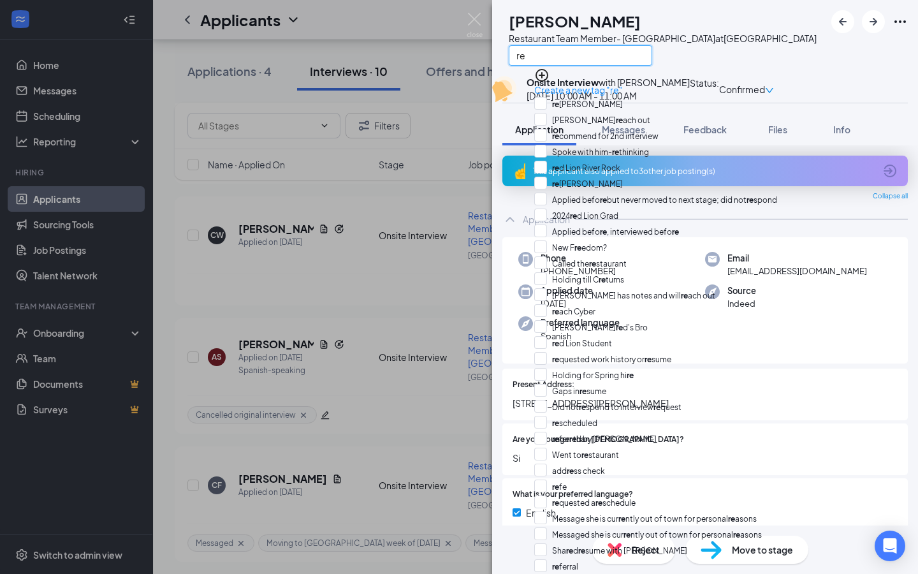
type input "r"
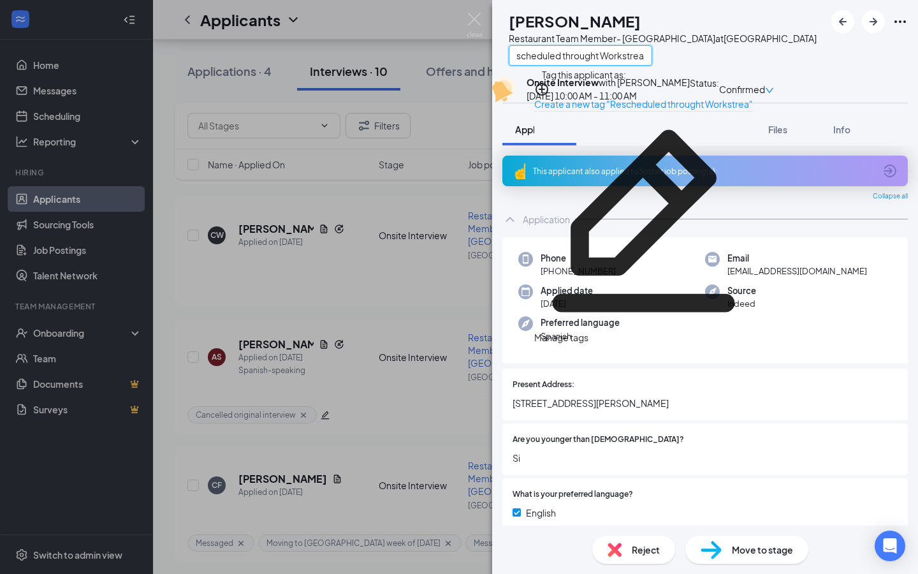
scroll to position [0, 19]
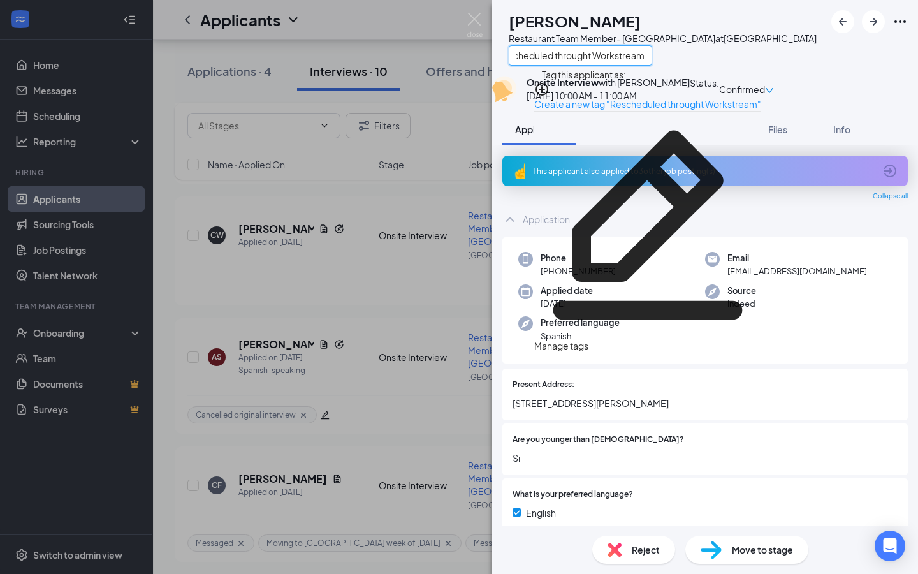
click at [618, 57] on input "Rescheduled throught Workstream" at bounding box center [580, 55] width 143 height 20
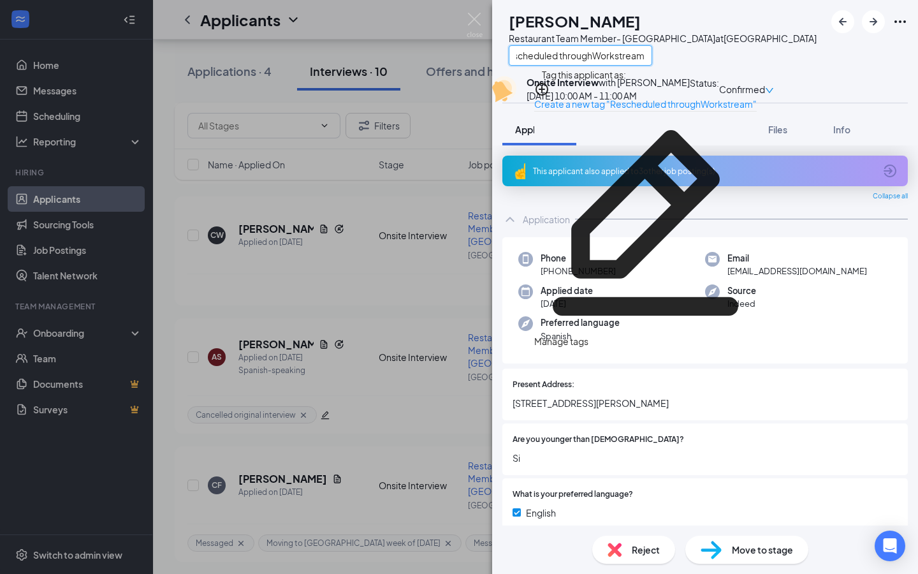
scroll to position [0, 15]
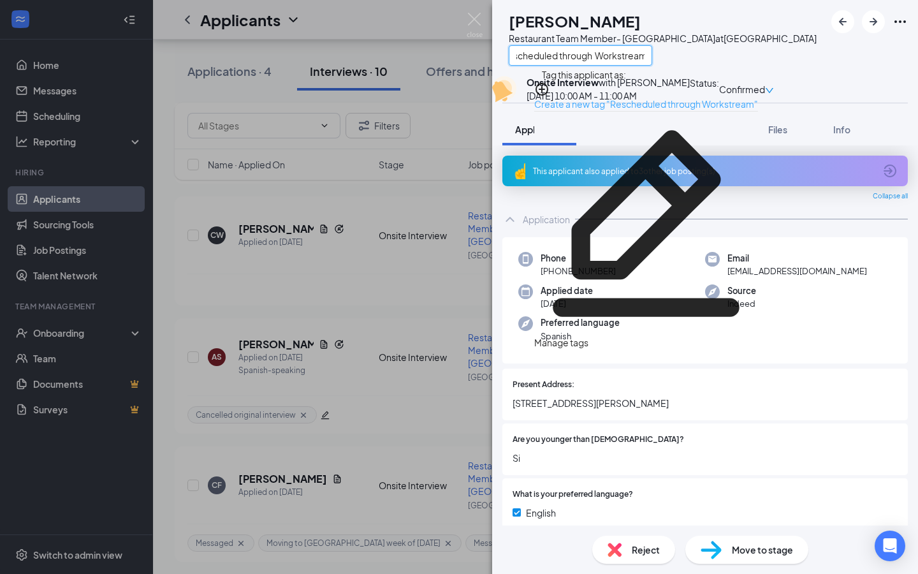
type input "Rescheduled through Workstream"
click at [653, 98] on link "Create a new tag "Rescheduled through Workstream"" at bounding box center [646, 103] width 224 height 11
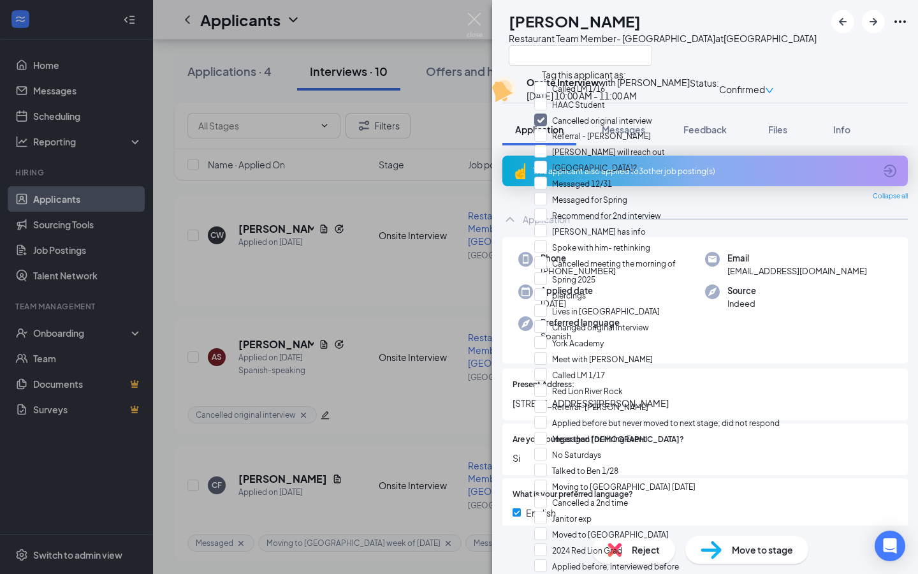
click at [713, 53] on div at bounding box center [663, 55] width 308 height 21
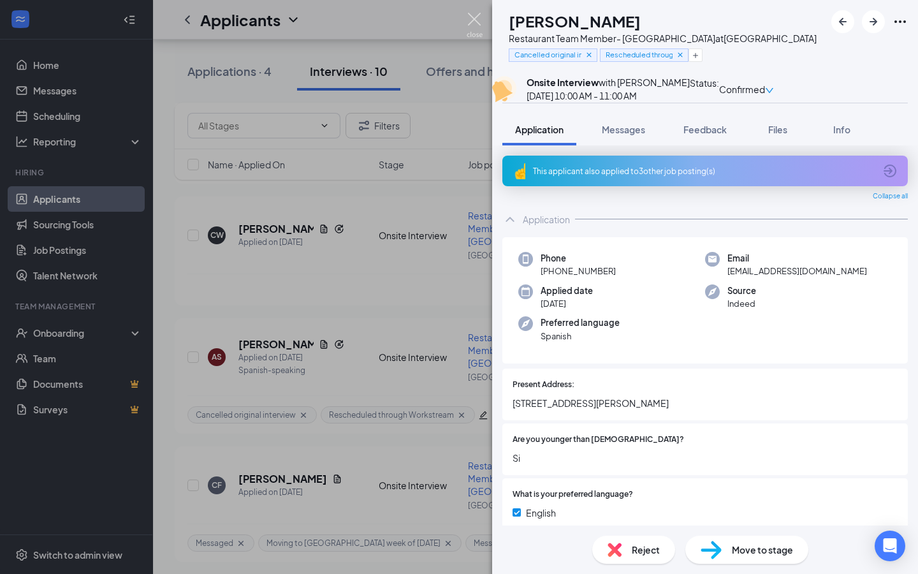
click at [475, 19] on img at bounding box center [475, 25] width 16 height 25
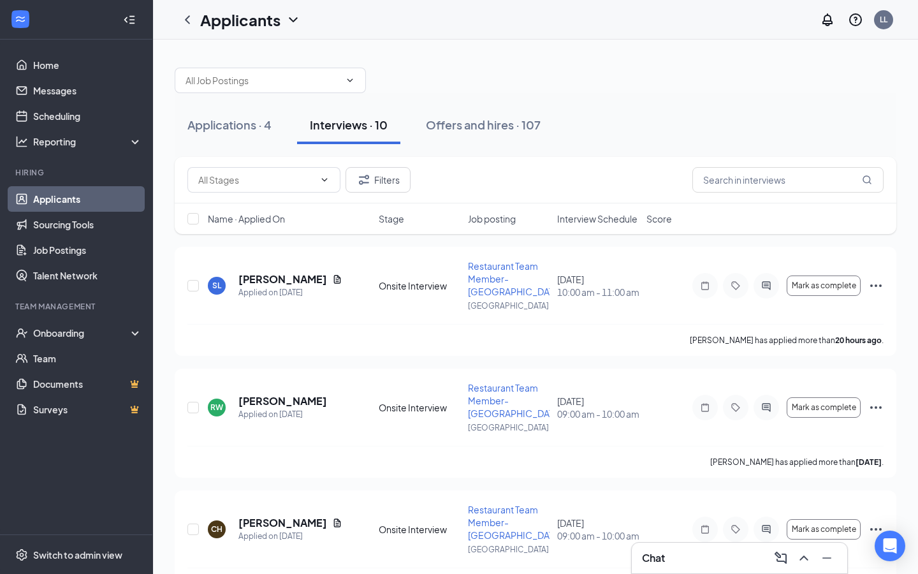
click at [62, 197] on link "Applicants" at bounding box center [87, 198] width 109 height 25
